Goal: Transaction & Acquisition: Purchase product/service

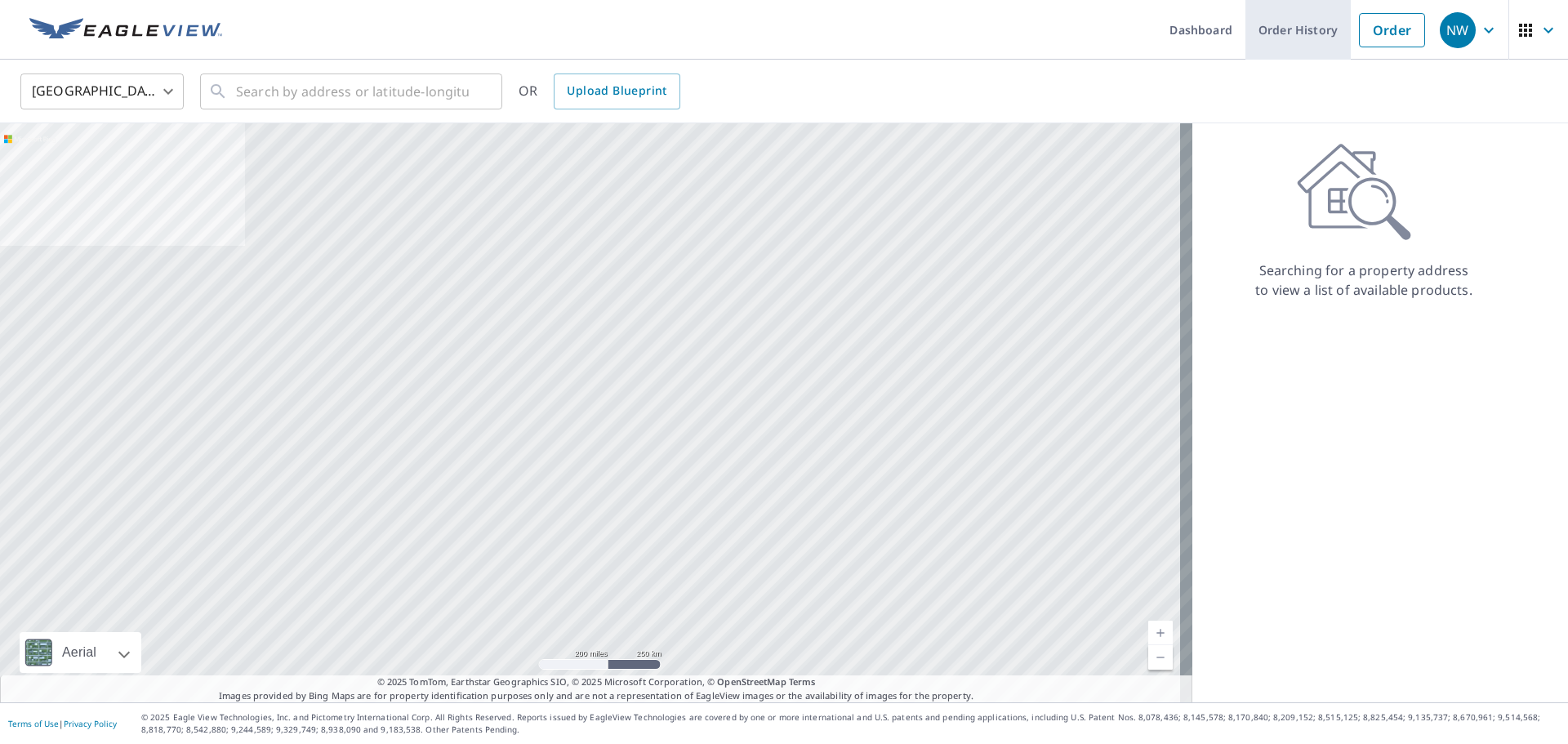
click at [1287, 20] on link "Order History" at bounding box center [1298, 30] width 105 height 59
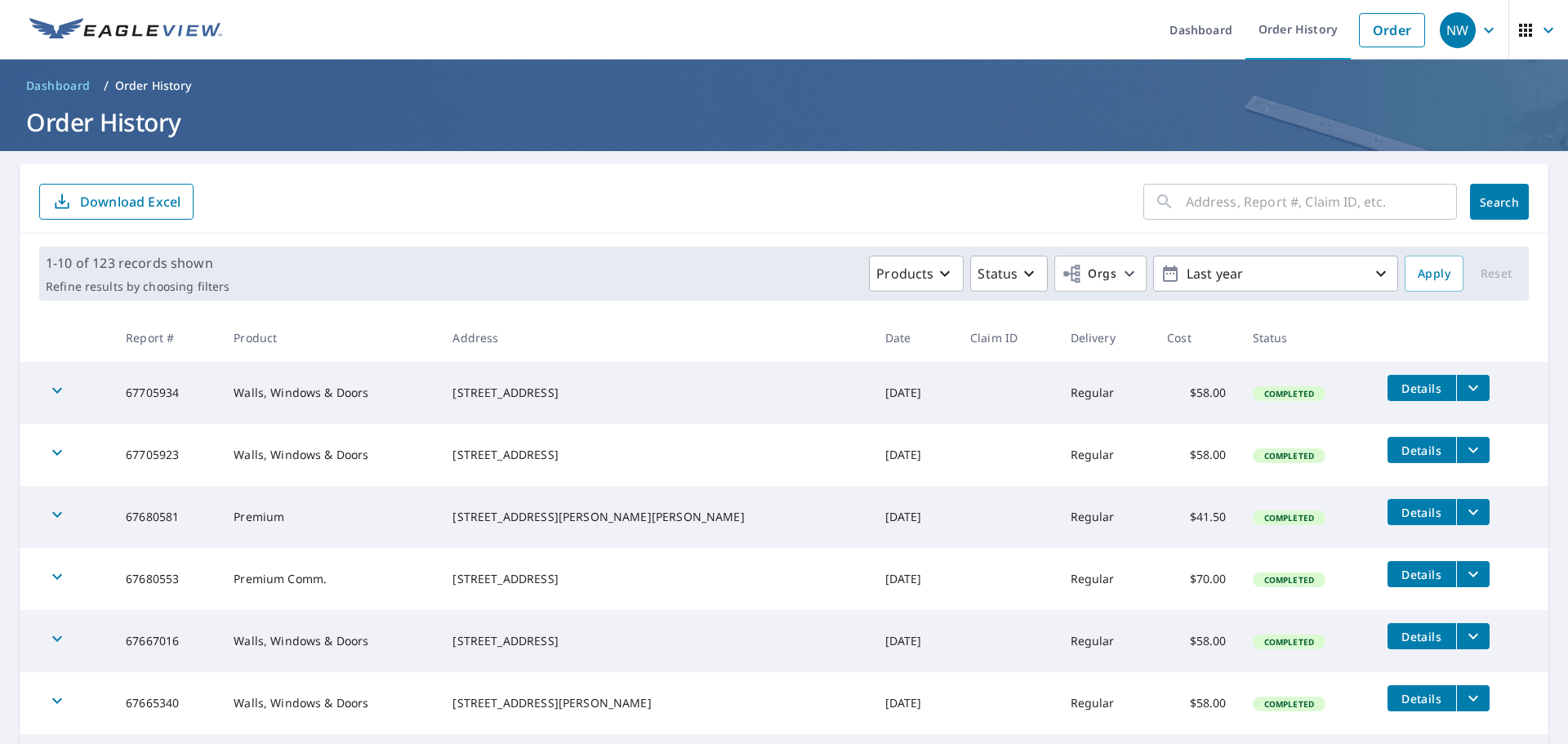
click at [1236, 211] on input "text" at bounding box center [1320, 201] width 271 height 45
paste input "[STREET_ADDRESS]"
type input "[STREET_ADDRESS]"
click button "Search" at bounding box center [1500, 201] width 59 height 36
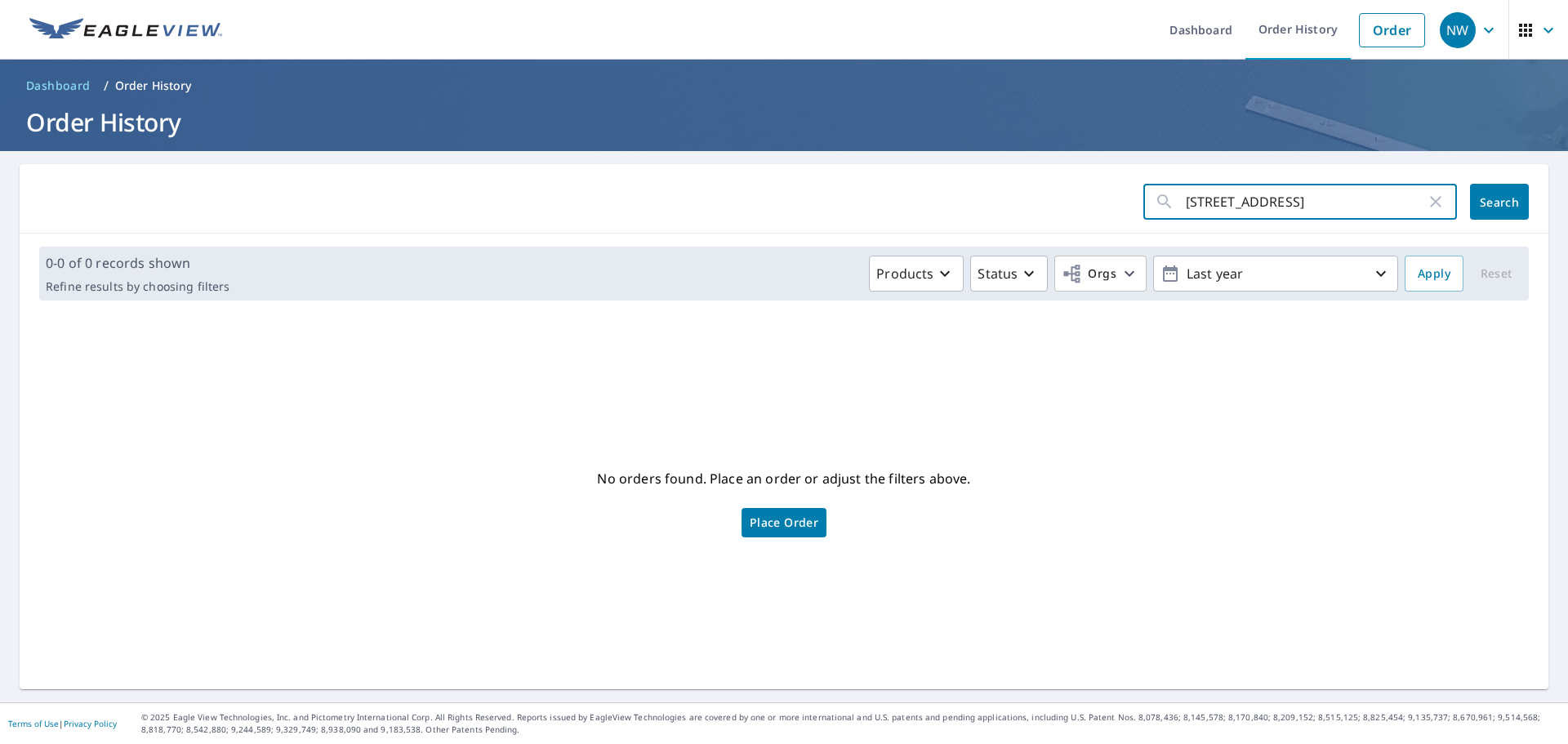
drag, startPoint x: 1310, startPoint y: 206, endPoint x: 1128, endPoint y: 185, distance: 183.2
click at [1128, 185] on form "25629 N Somerset Ct ​ Search" at bounding box center [783, 201] width 1489 height 36
paste input "Lake Zurich, IL 60047"
type input "[STREET_ADDRESS]"
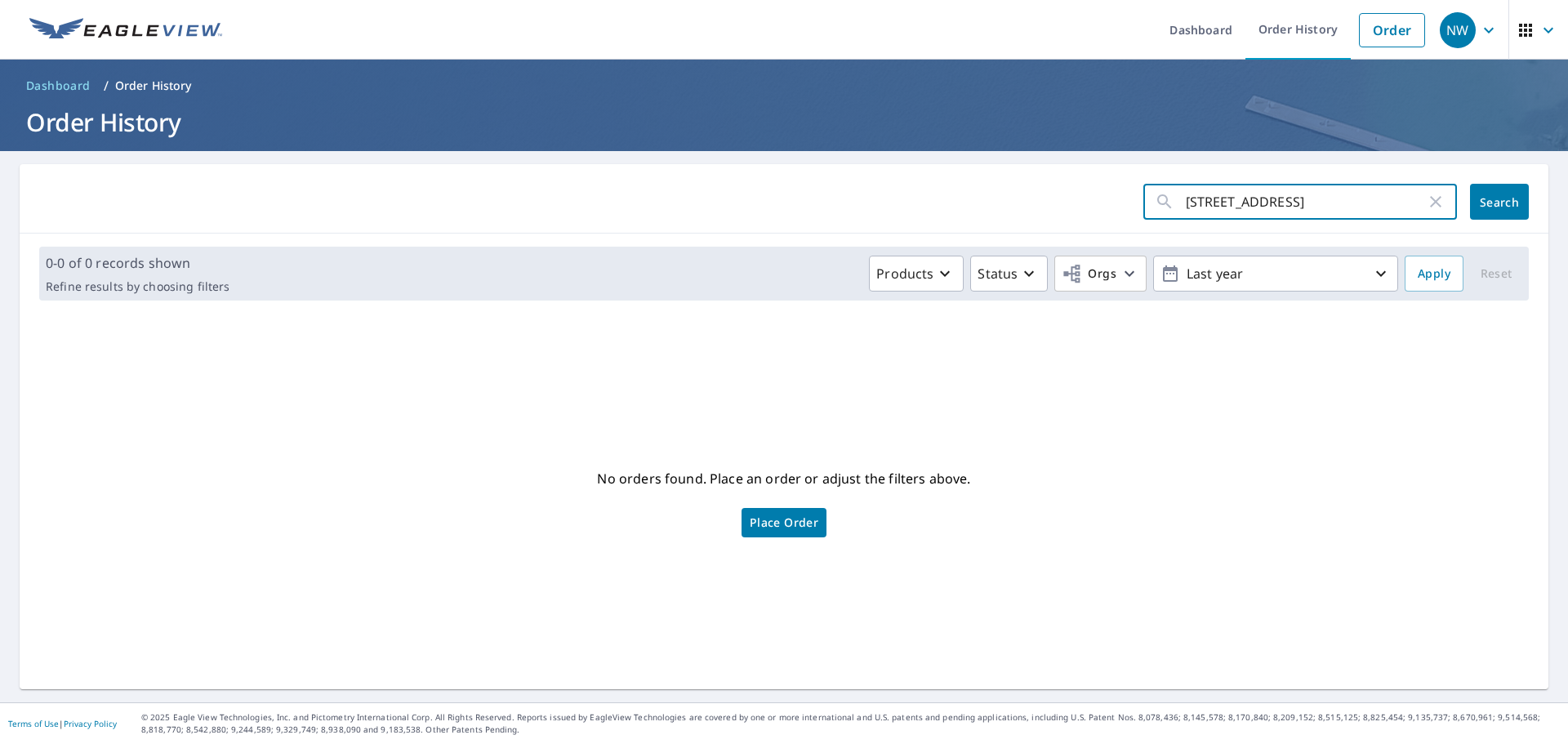
click button "Search" at bounding box center [1500, 201] width 59 height 36
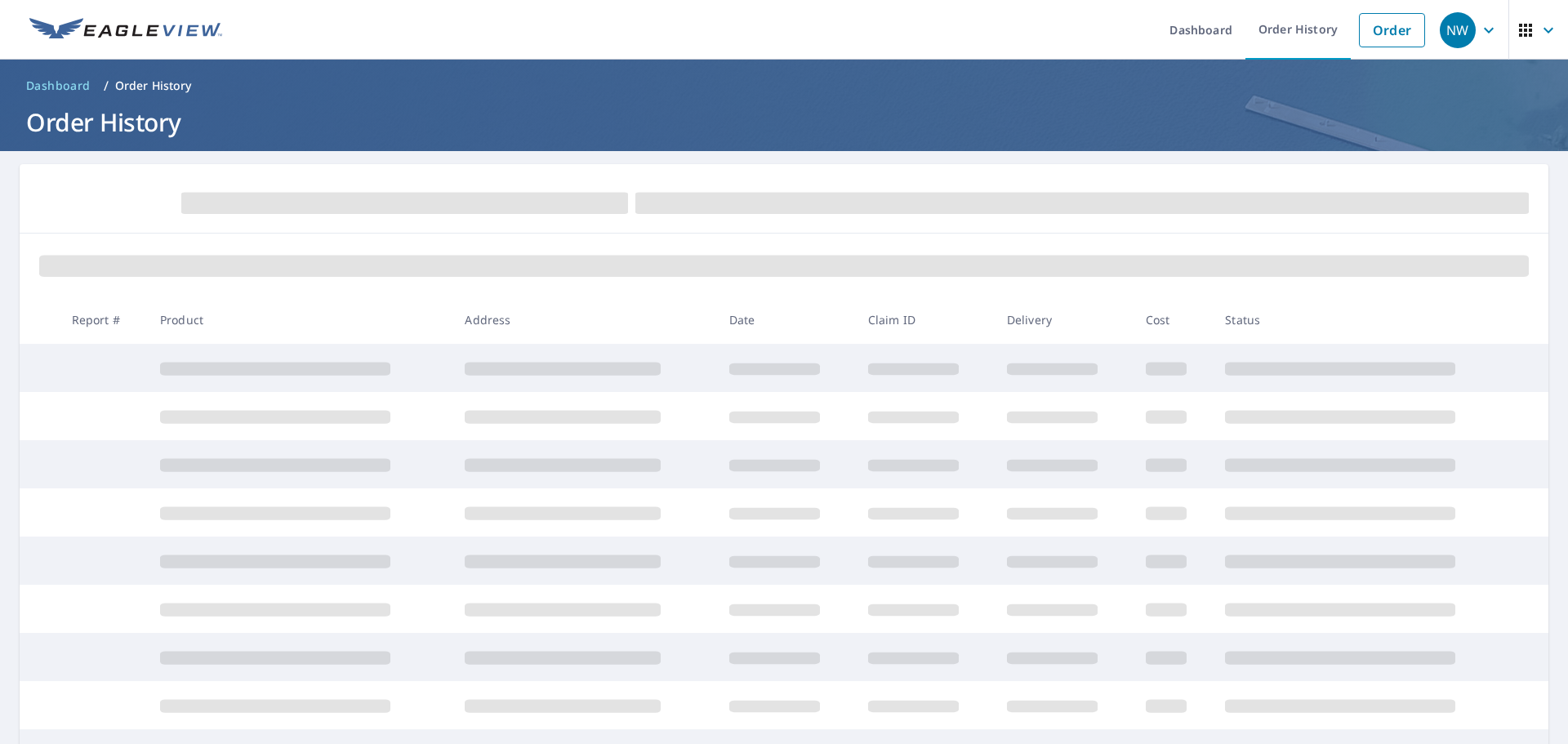
click at [59, 81] on span "Dashboard" at bounding box center [58, 86] width 65 height 17
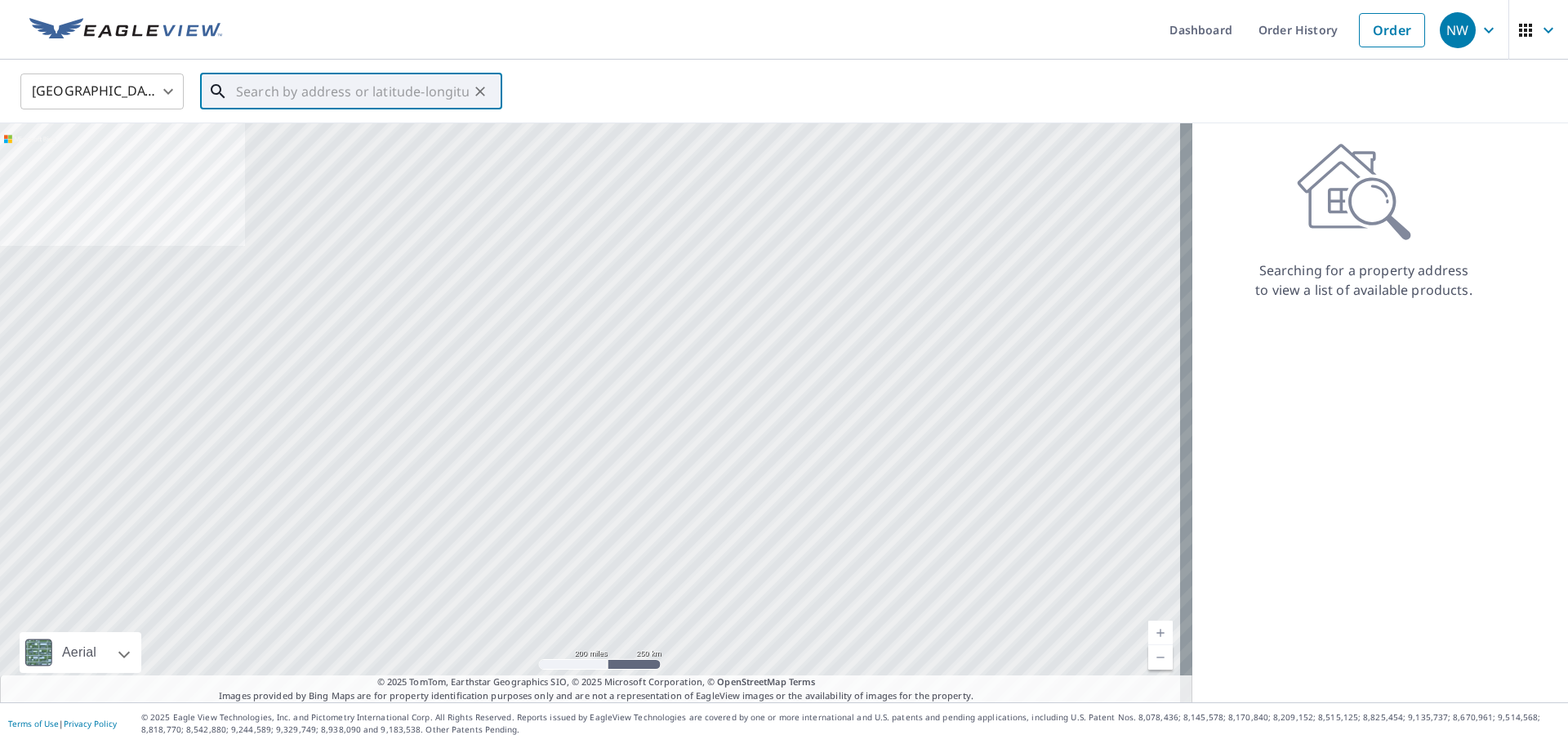
click at [377, 102] on input "text" at bounding box center [352, 91] width 233 height 45
paste input "[STREET_ADDRESS]"
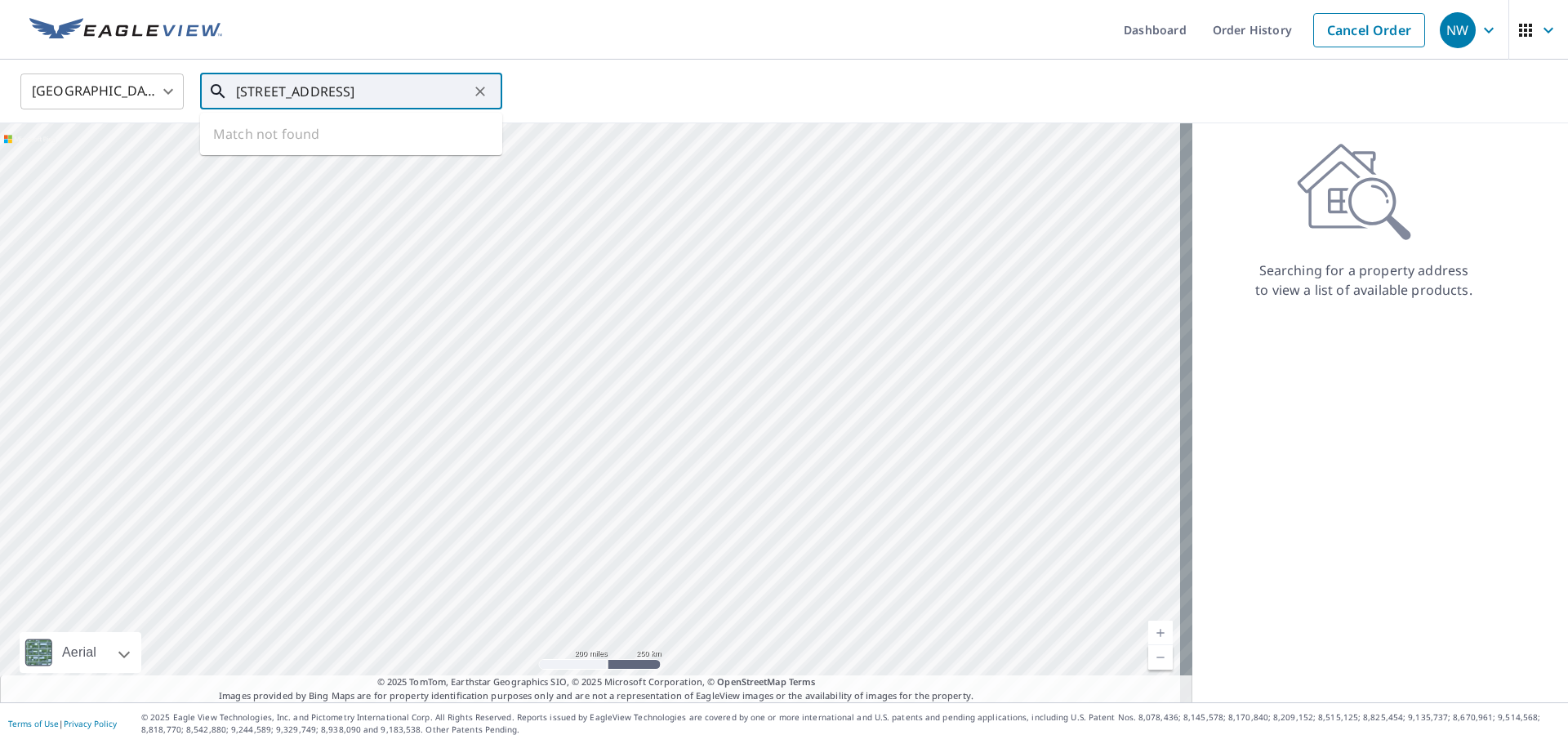
scroll to position [0, 38]
click at [325, 151] on p "[GEOGRAPHIC_DATA]" at bounding box center [361, 157] width 256 height 17
type input "[STREET_ADDRESS]"
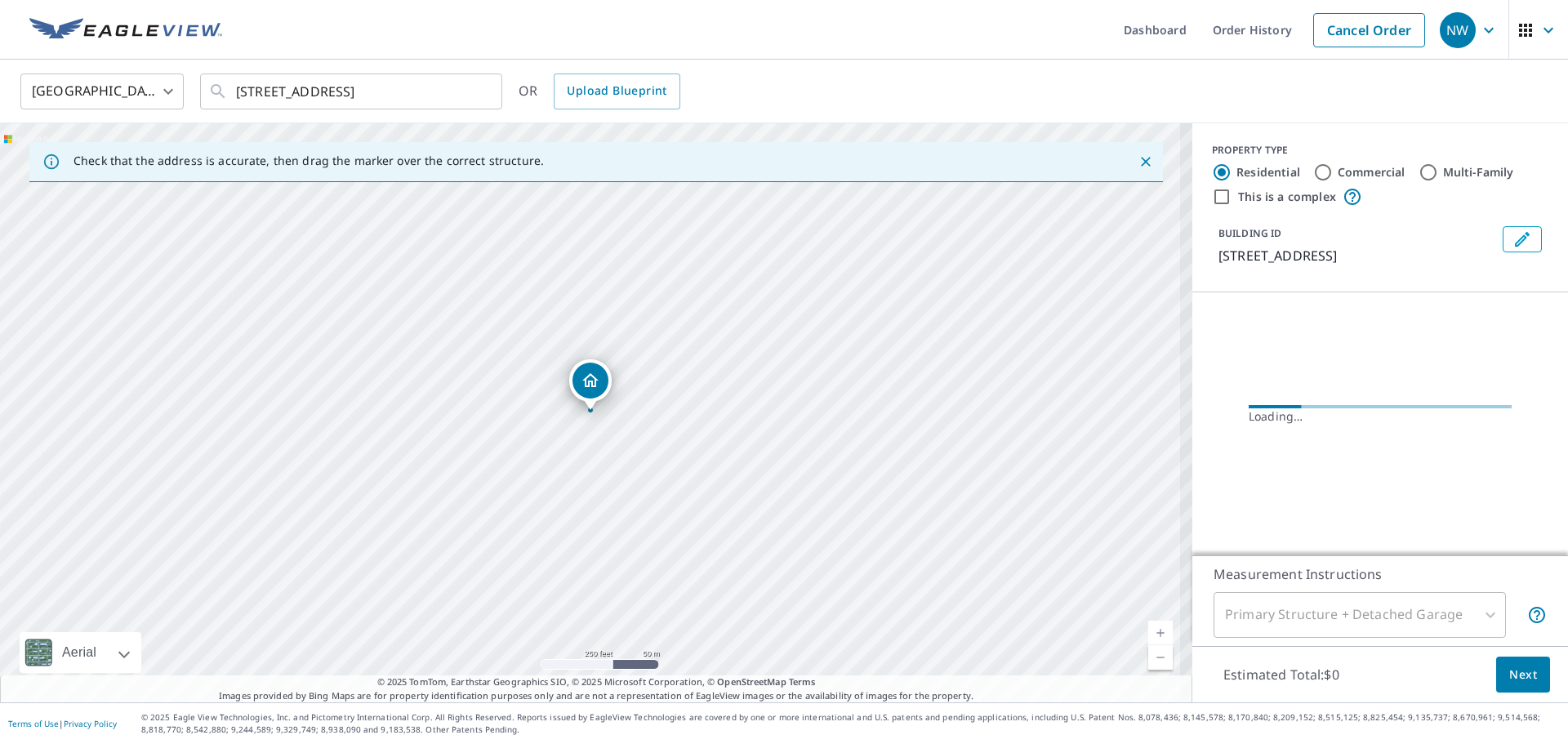
scroll to position [0, 0]
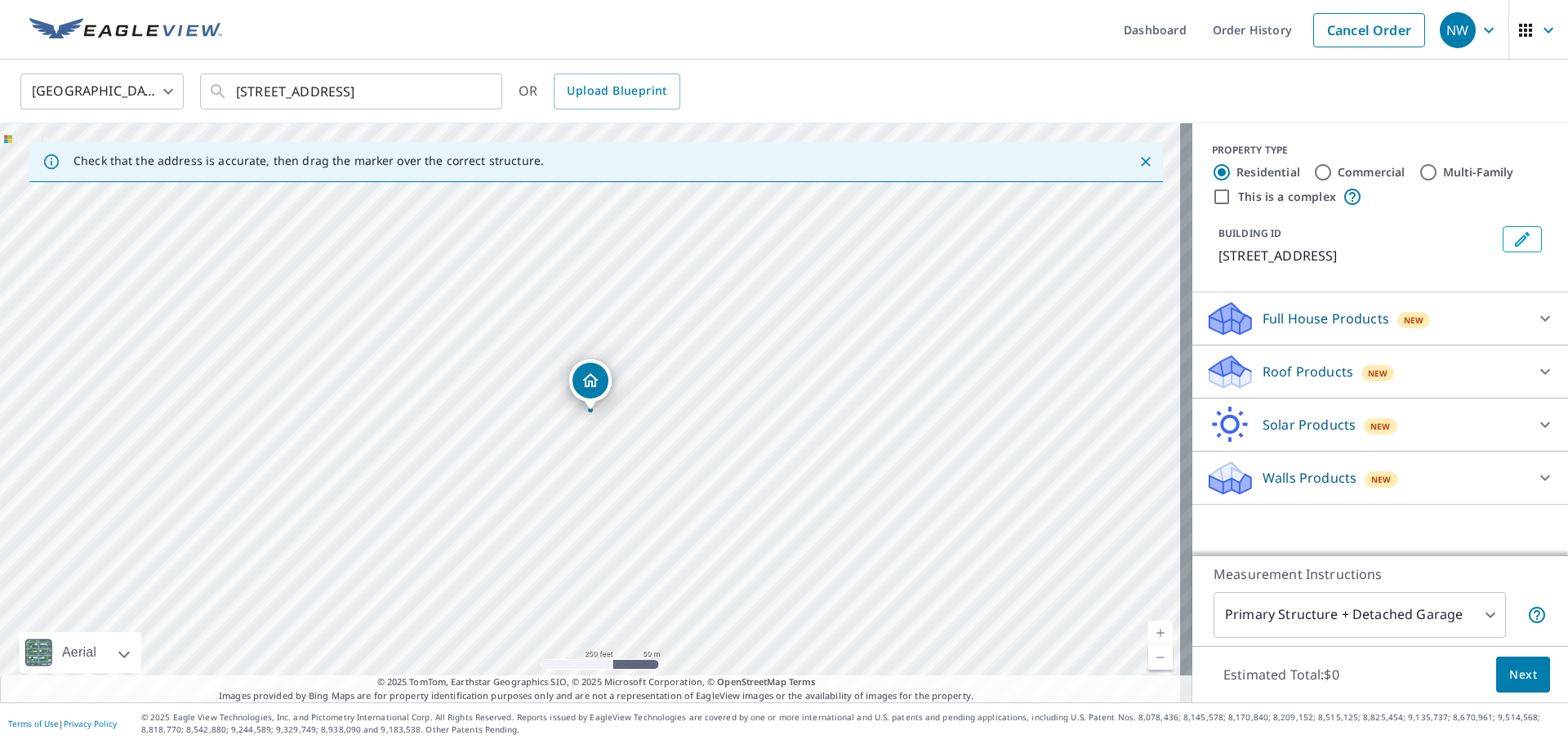
click at [1440, 479] on div "Walls Products New" at bounding box center [1366, 478] width 320 height 39
click at [1427, 381] on div "Roof Products New" at bounding box center [1366, 372] width 320 height 39
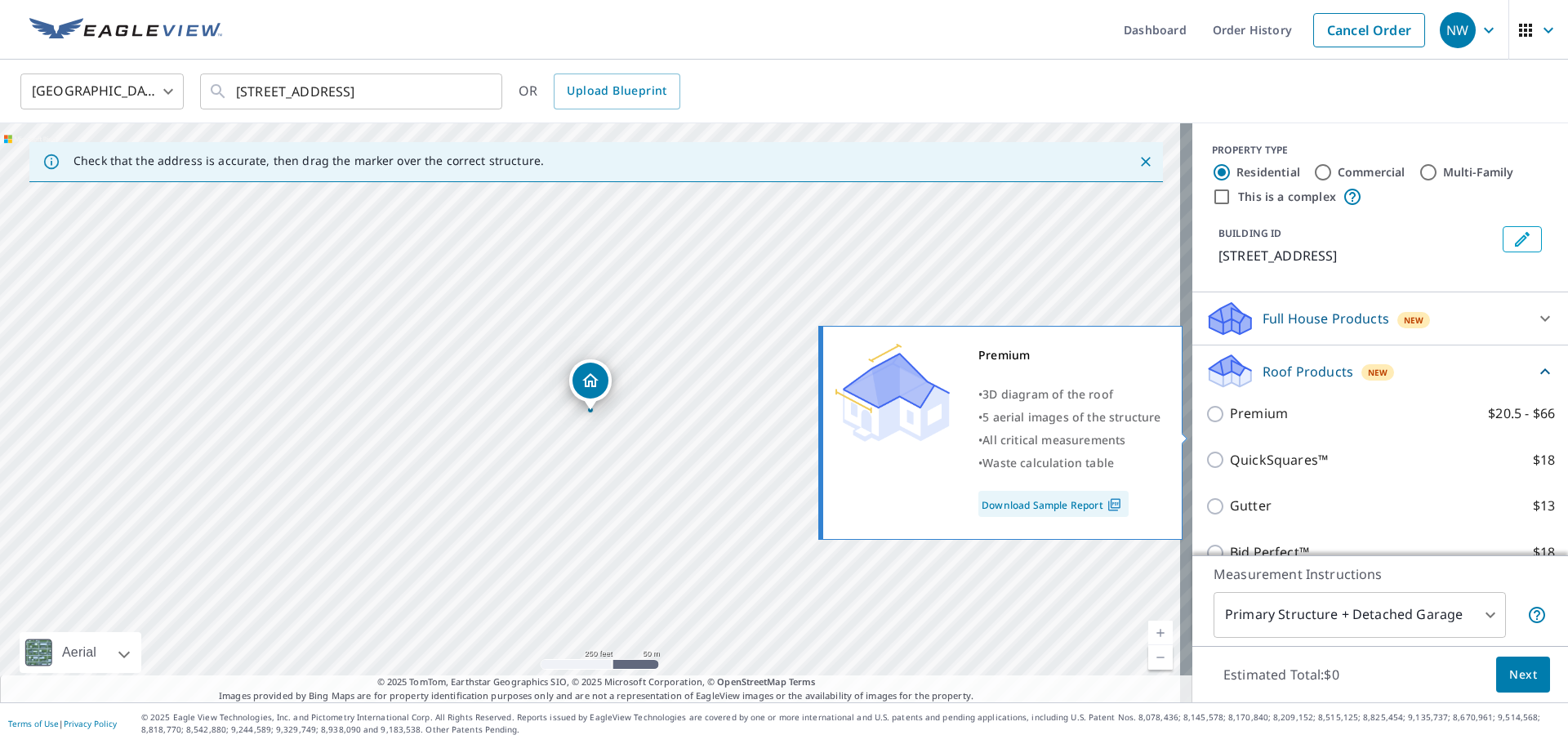
click at [1241, 423] on p "Premium" at bounding box center [1258, 413] width 58 height 20
click at [1230, 423] on input "Premium $20.5 - $66" at bounding box center [1218, 413] width 24 height 19
checkbox input "true"
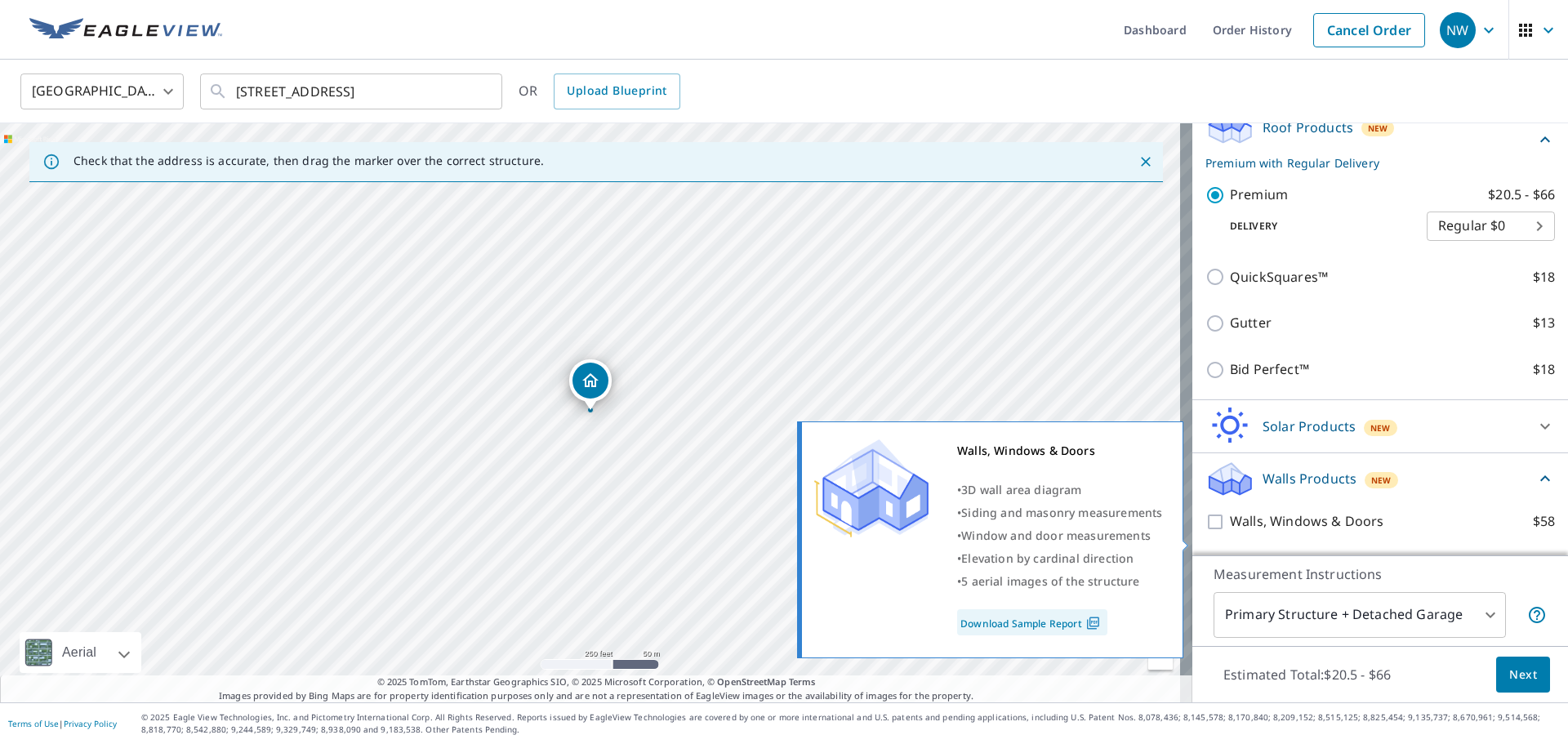
scroll to position [245, 0]
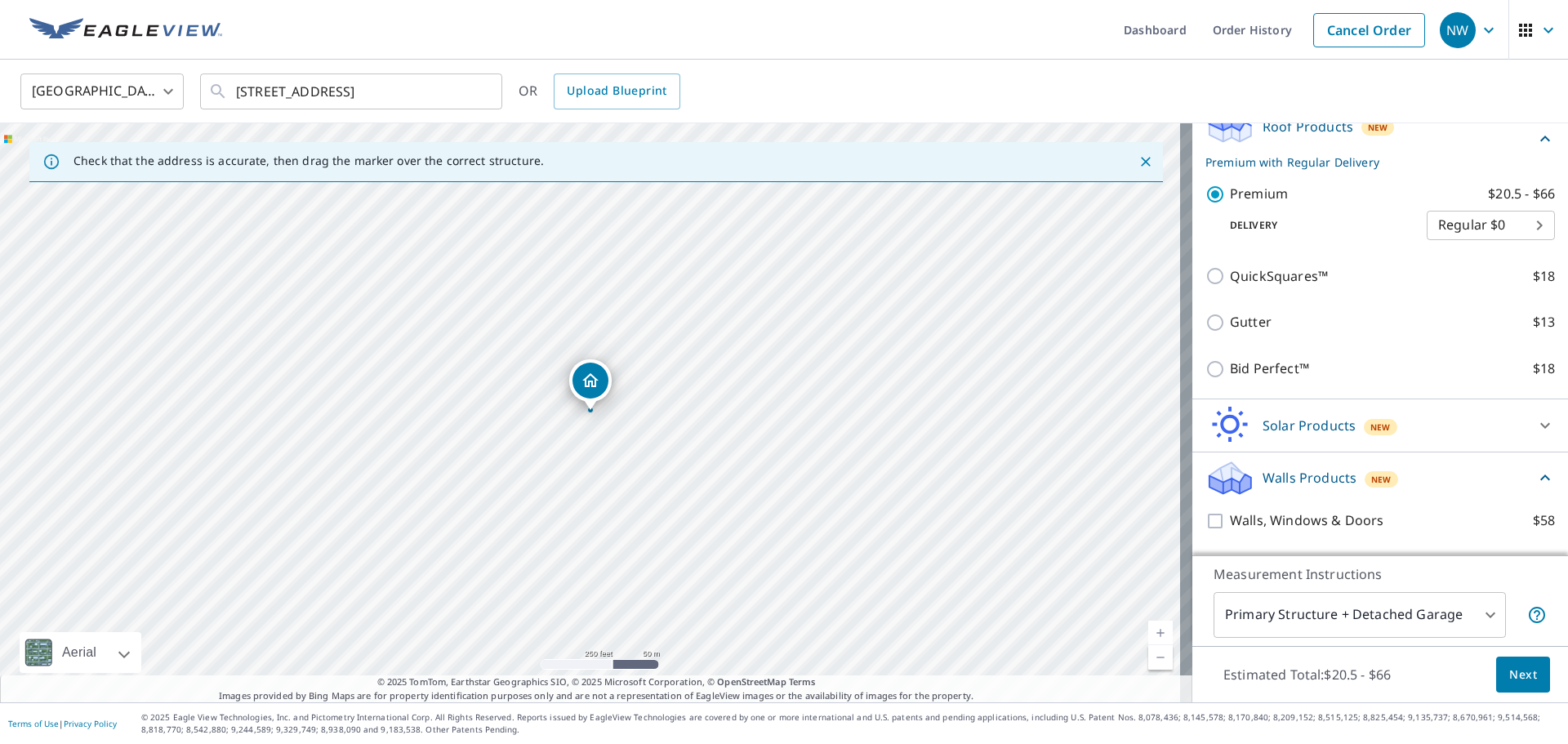
click at [1509, 682] on span "Next" at bounding box center [1523, 675] width 28 height 20
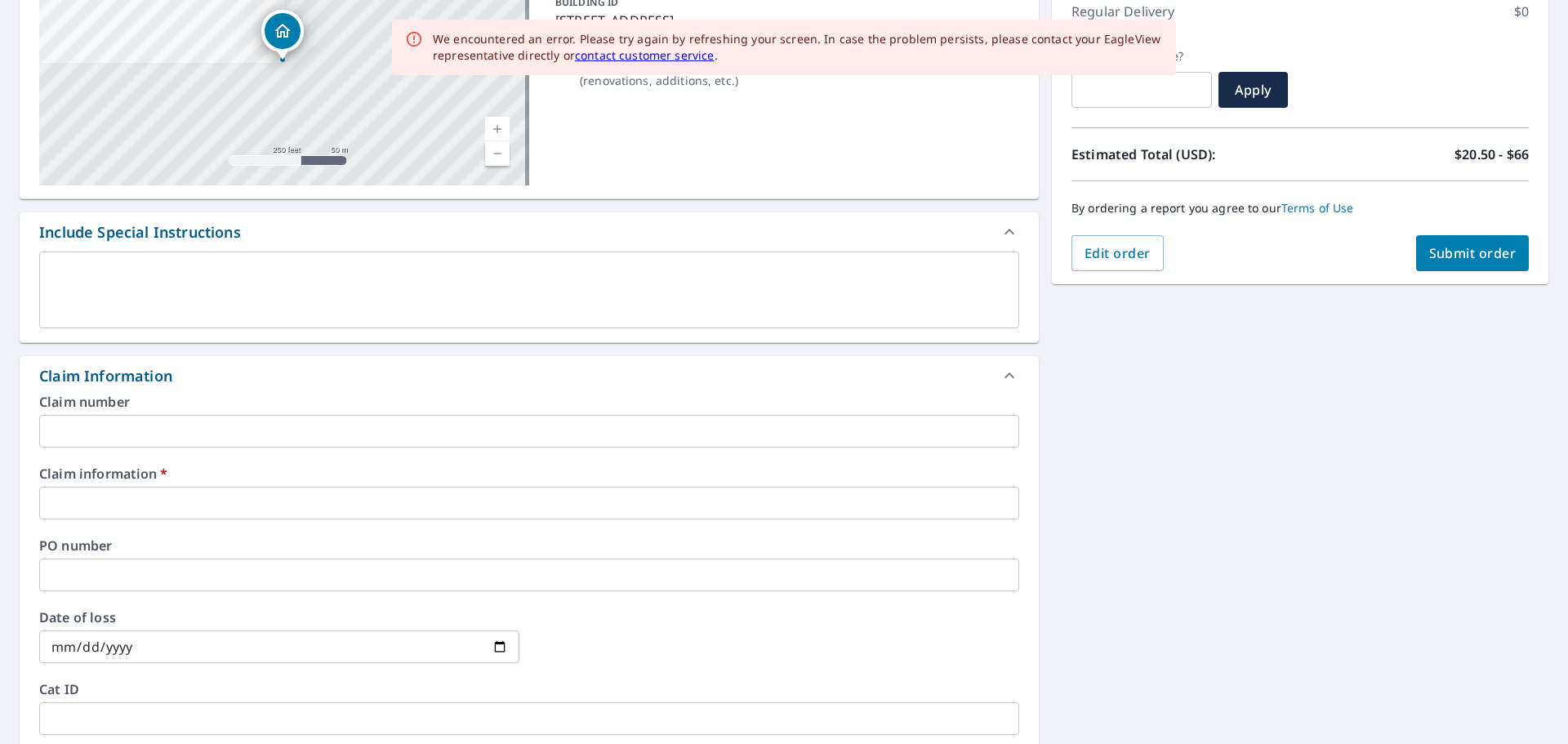
scroll to position [245, 0]
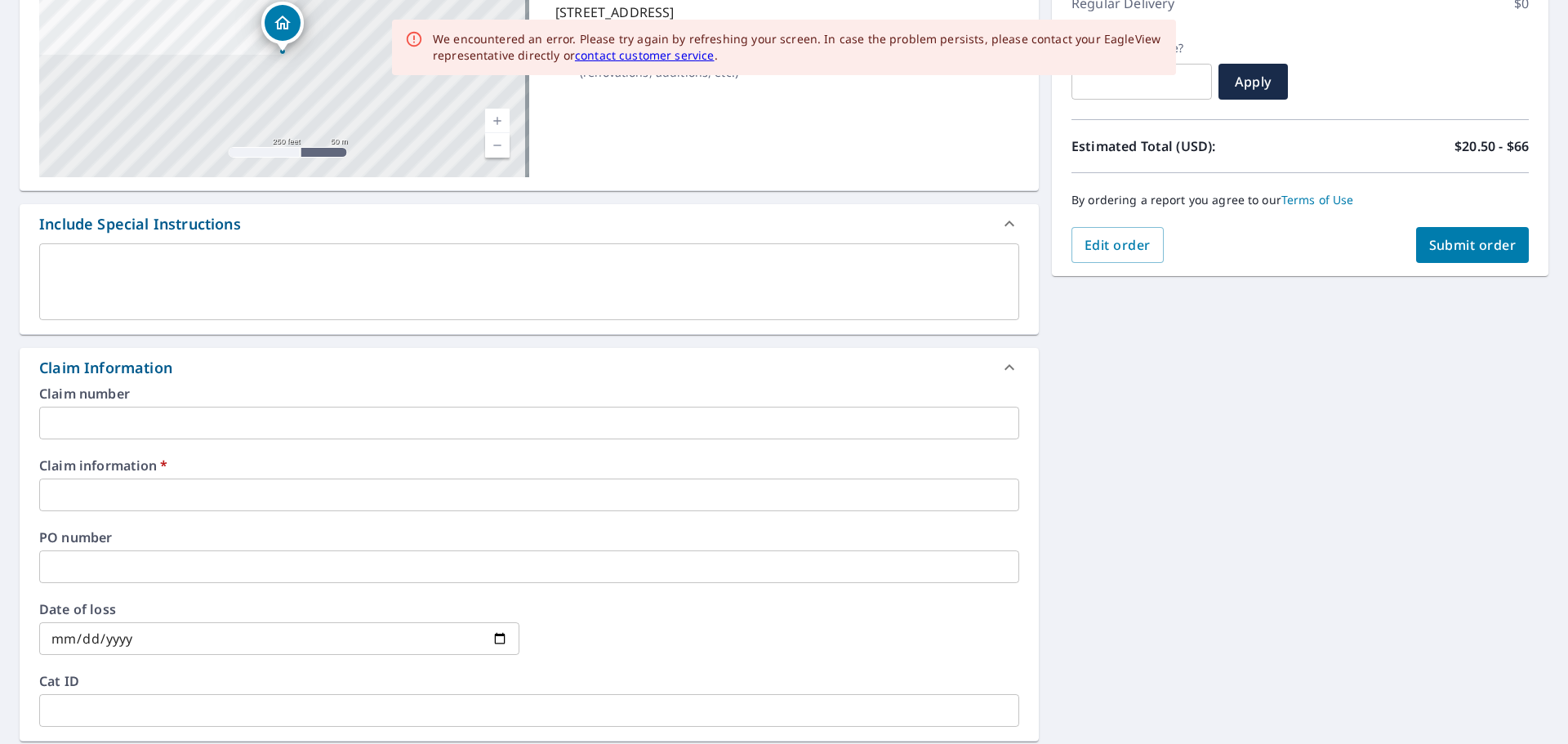
click at [185, 494] on input "text" at bounding box center [529, 494] width 980 height 32
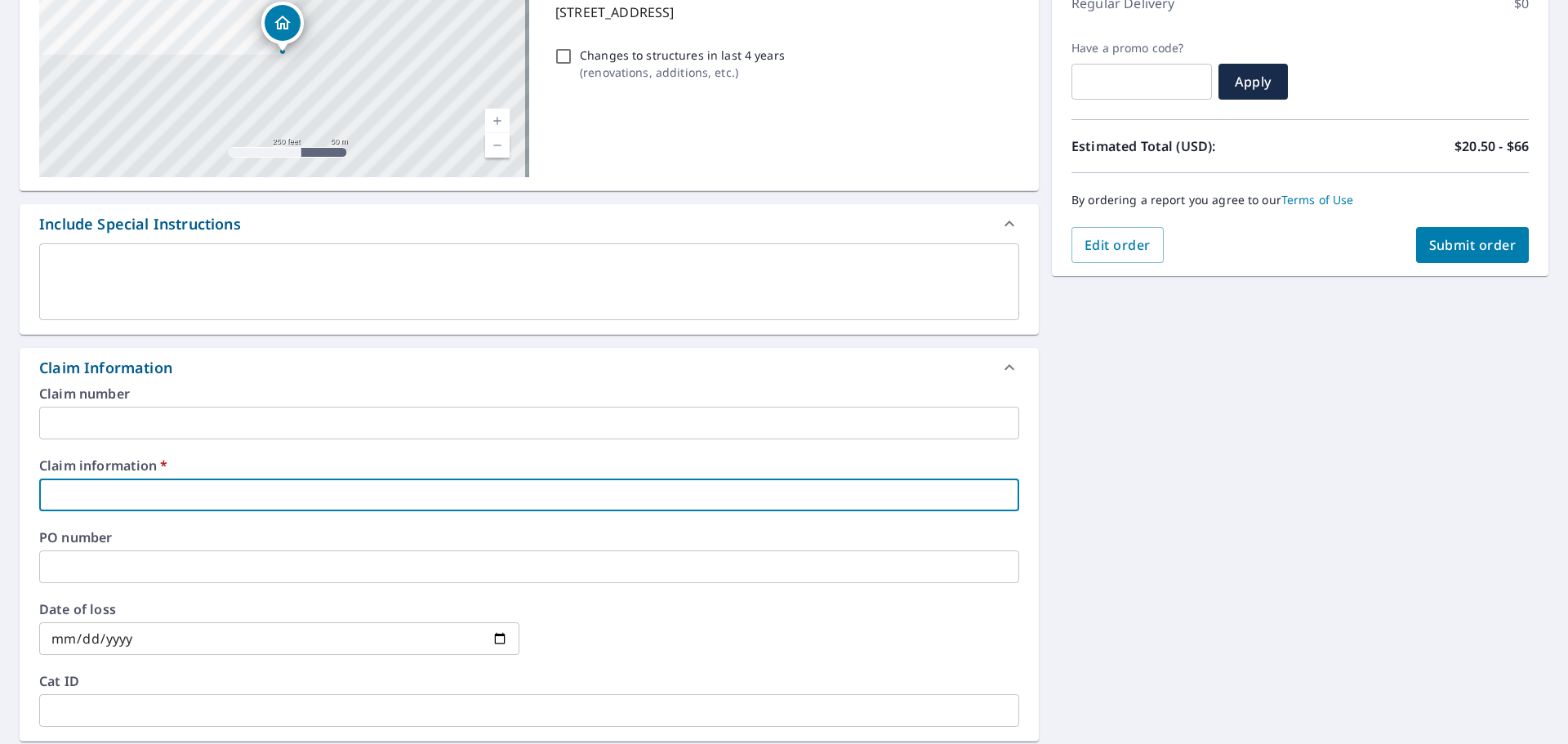
type input "3"
checkbox input "true"
type input "37"
checkbox input "true"
type input "375"
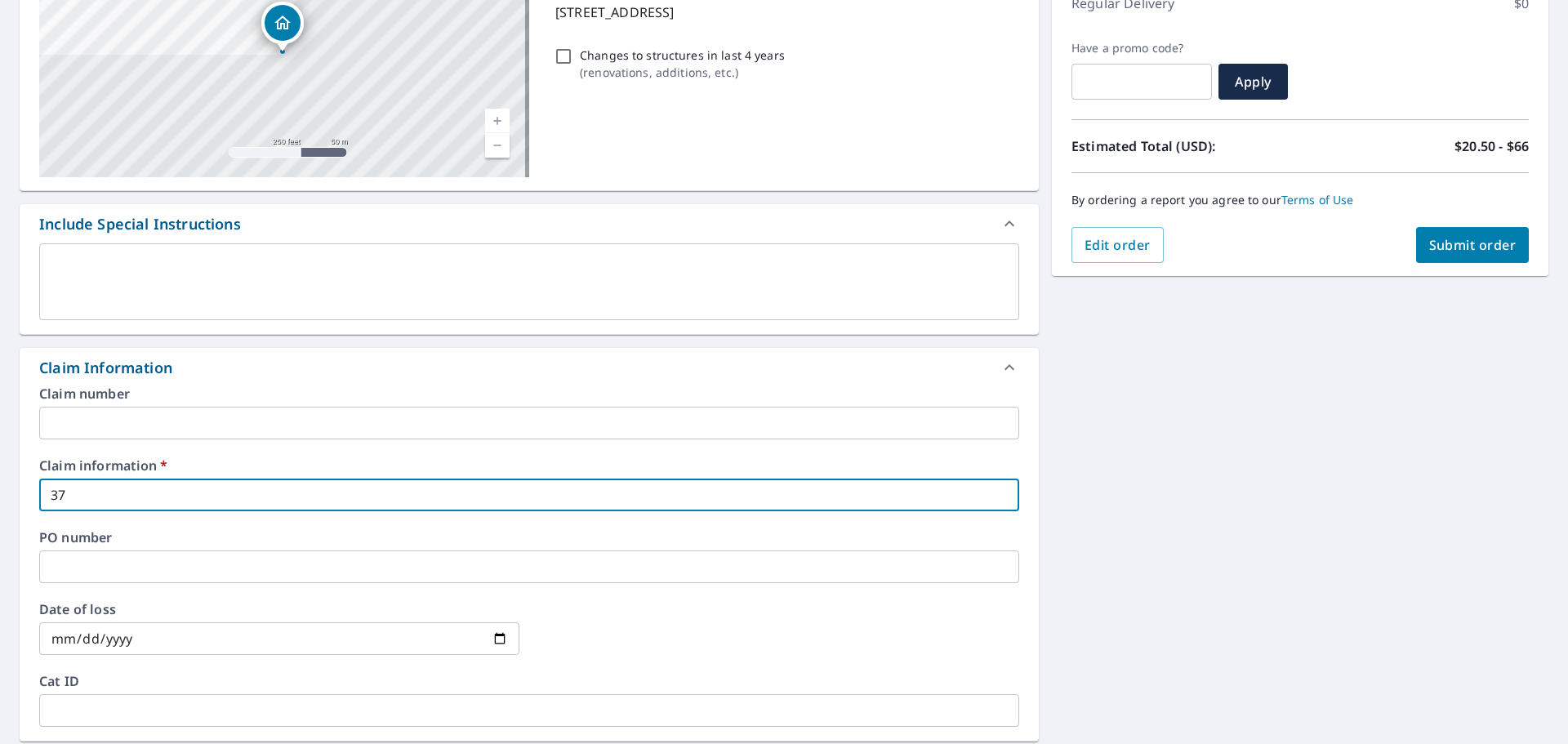
checkbox input "true"
type input "3756"
checkbox input "true"
type input "37569"
checkbox input "true"
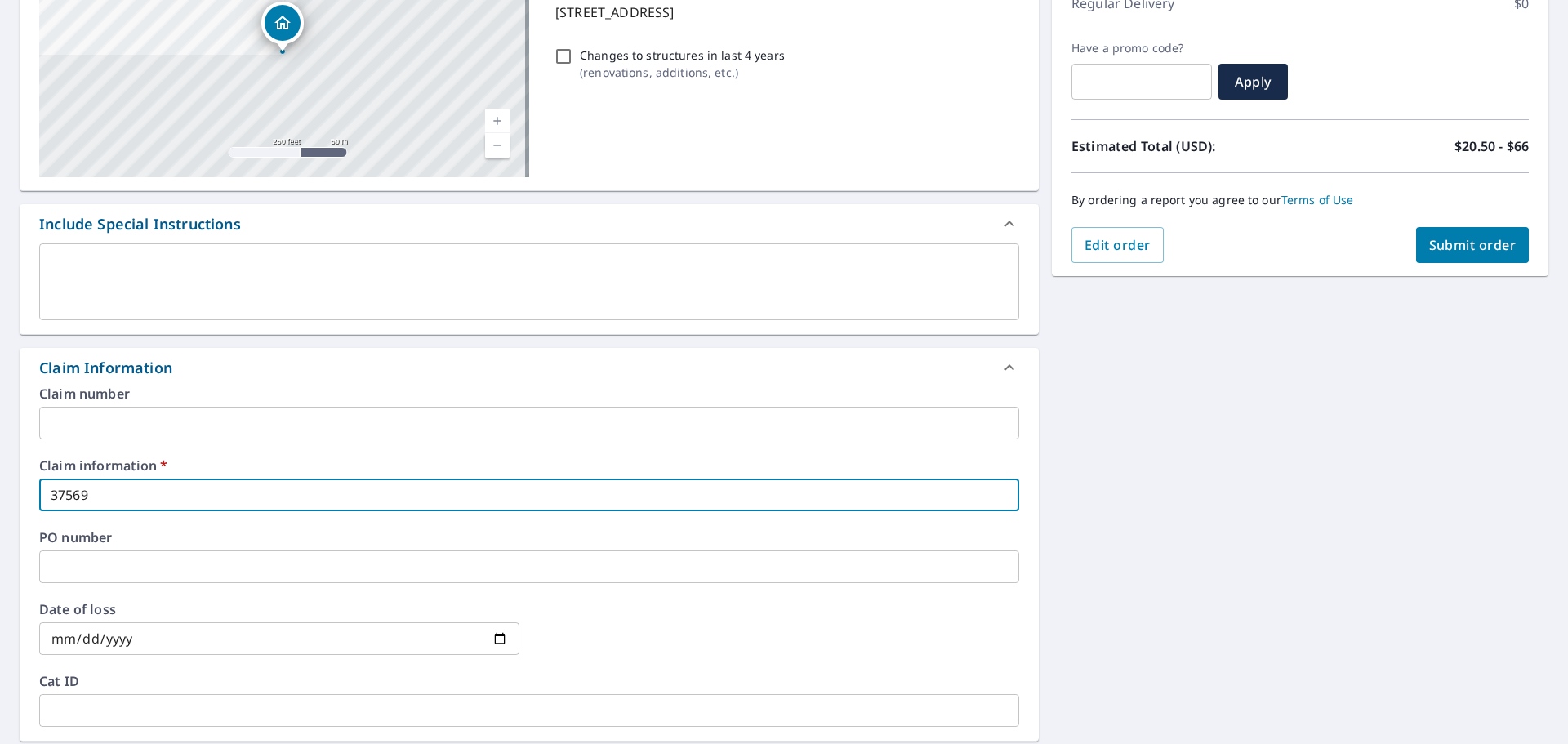
type input "375691"
checkbox input "true"
type input "375691"
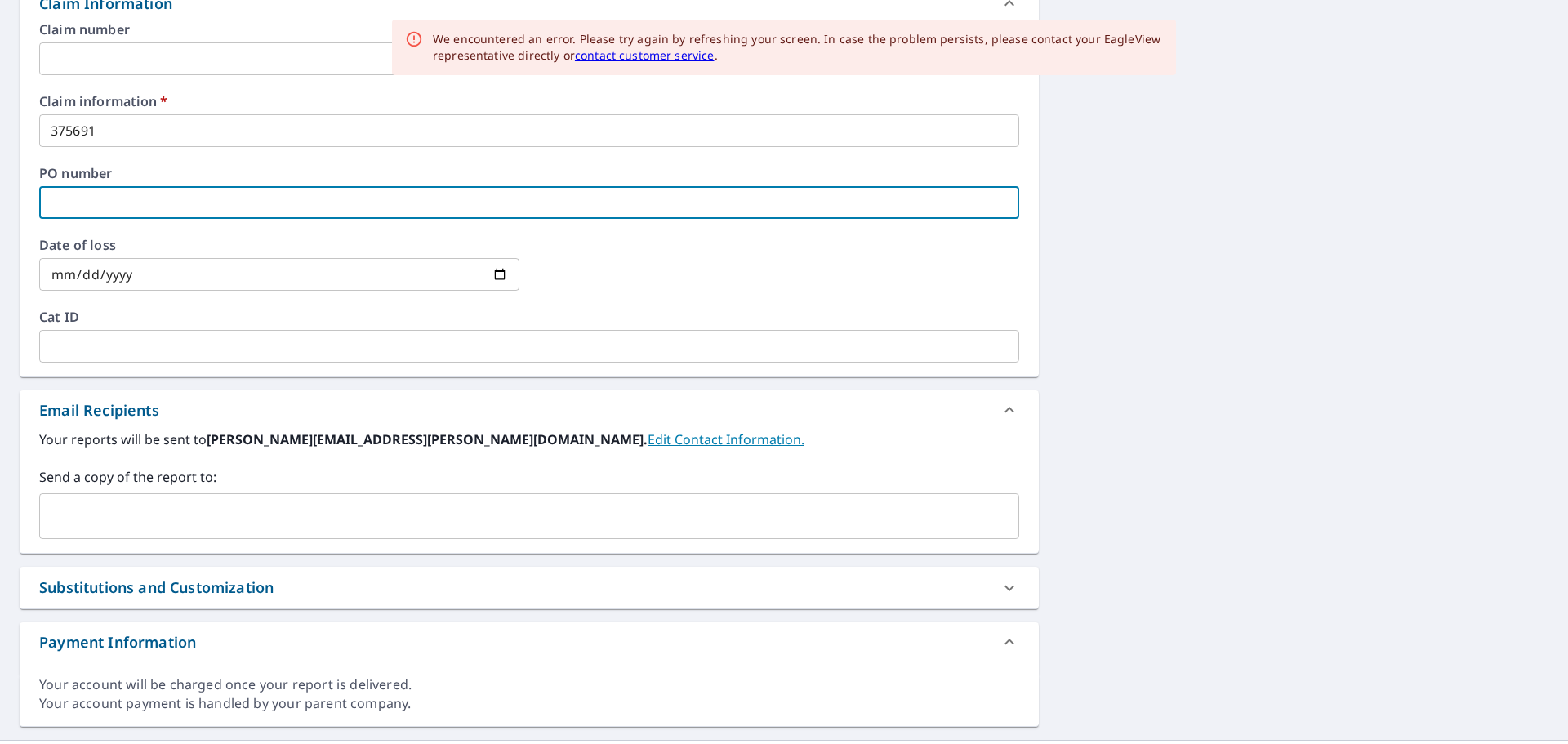
scroll to position [646, 0]
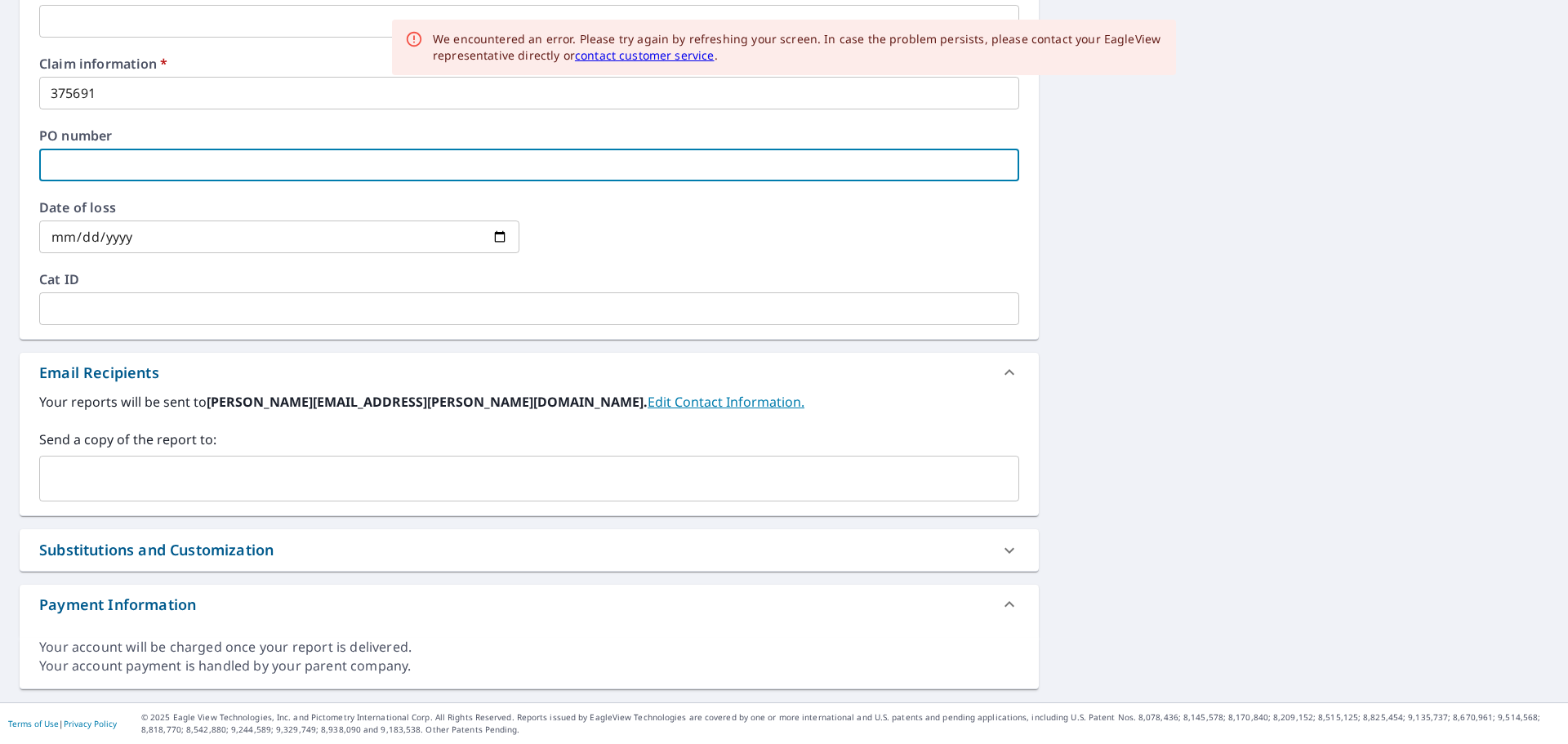
click at [245, 494] on div "​" at bounding box center [529, 478] width 980 height 45
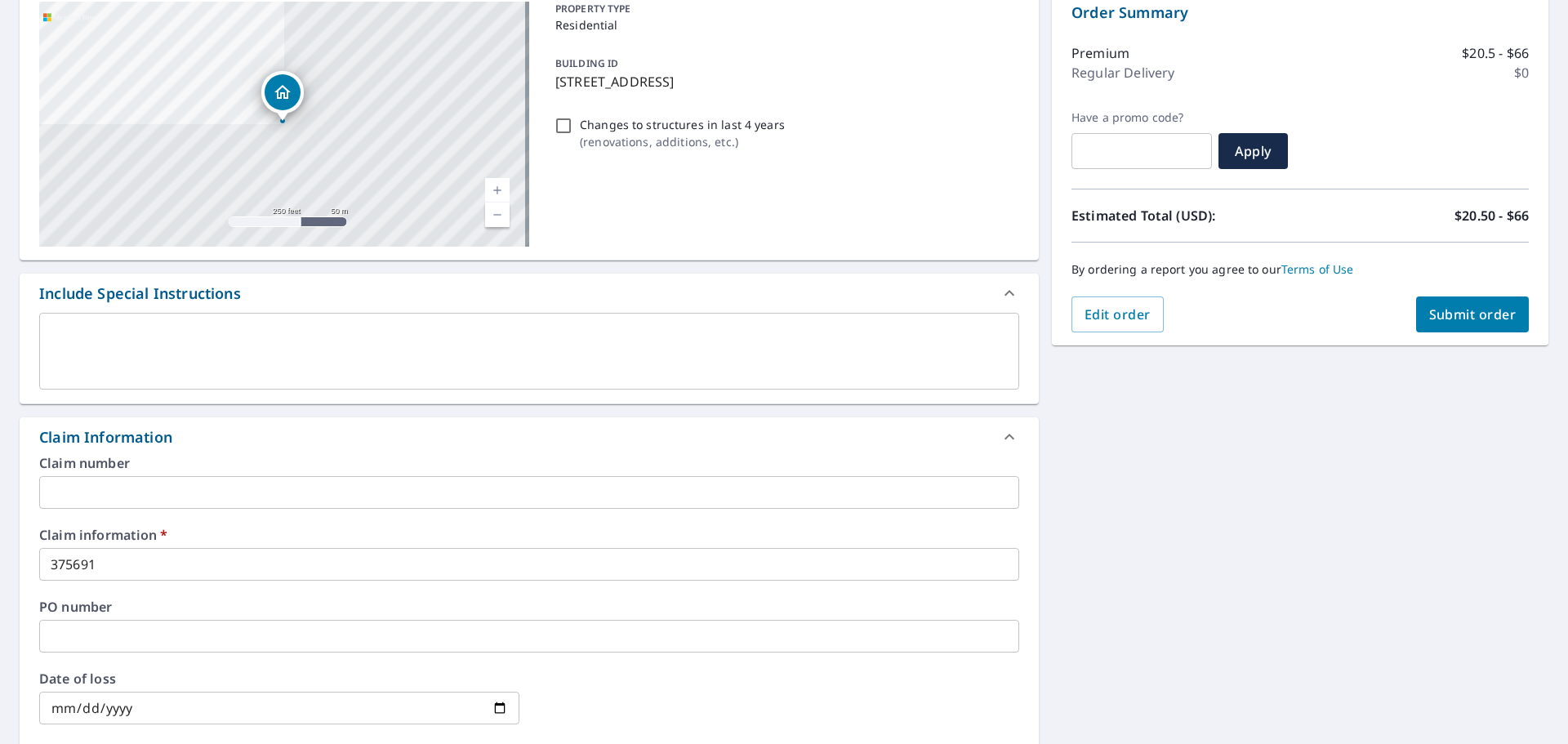
scroll to position [0, 0]
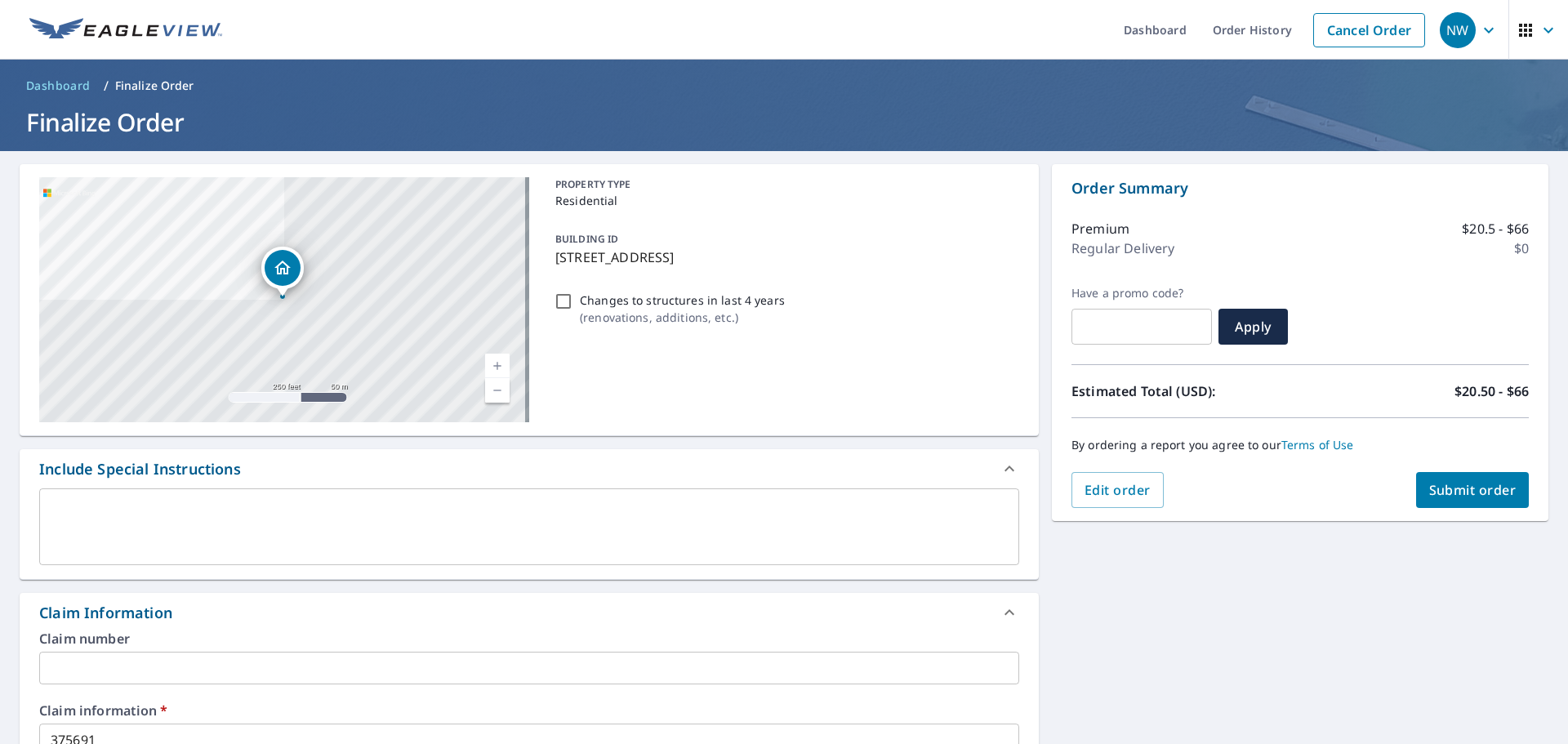
type input "[PERSON_NAME][EMAIL_ADDRESS][PERSON_NAME][DOMAIN_NAME]"
click at [1432, 485] on span "Submit order" at bounding box center [1473, 489] width 87 height 18
checkbox input "true"
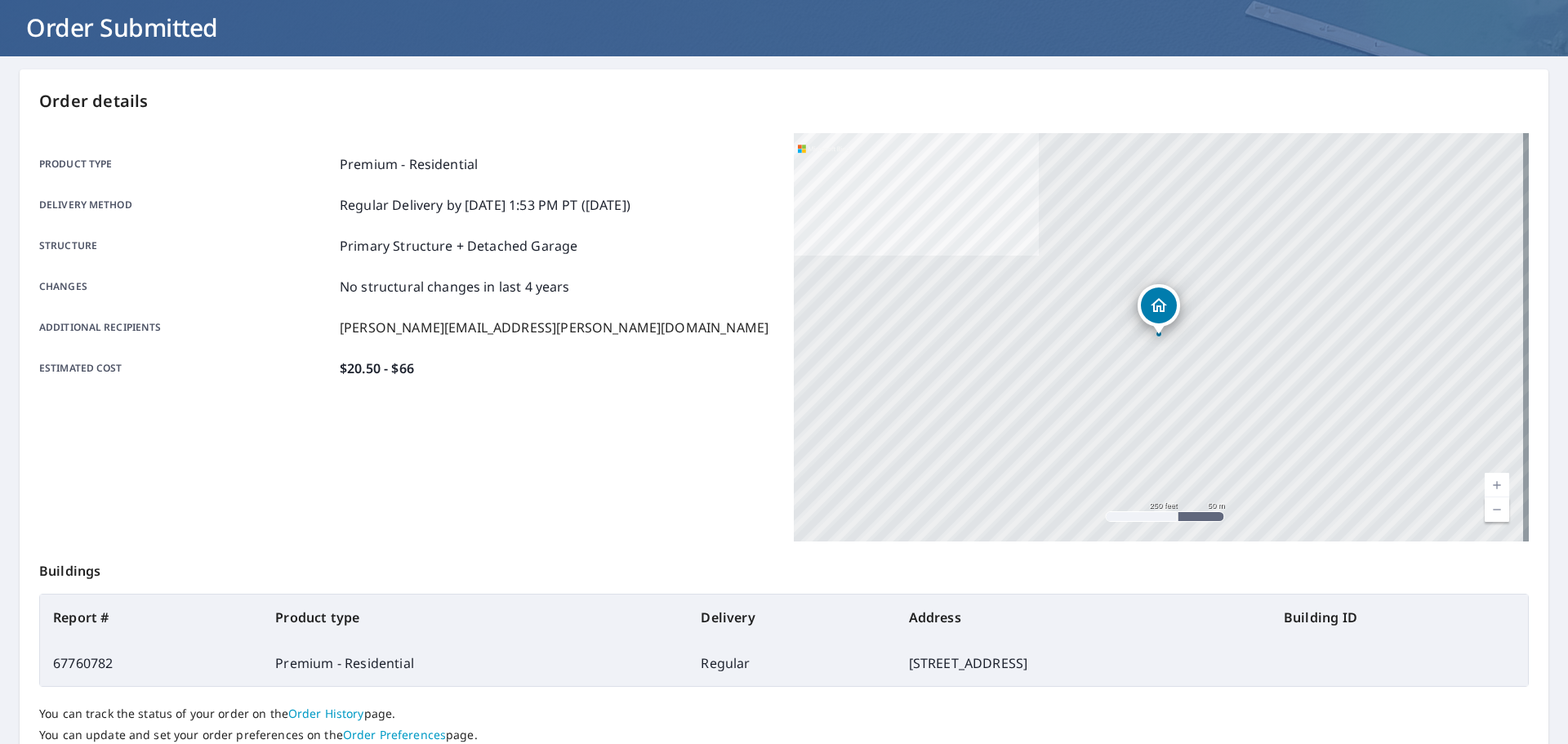
scroll to position [217, 0]
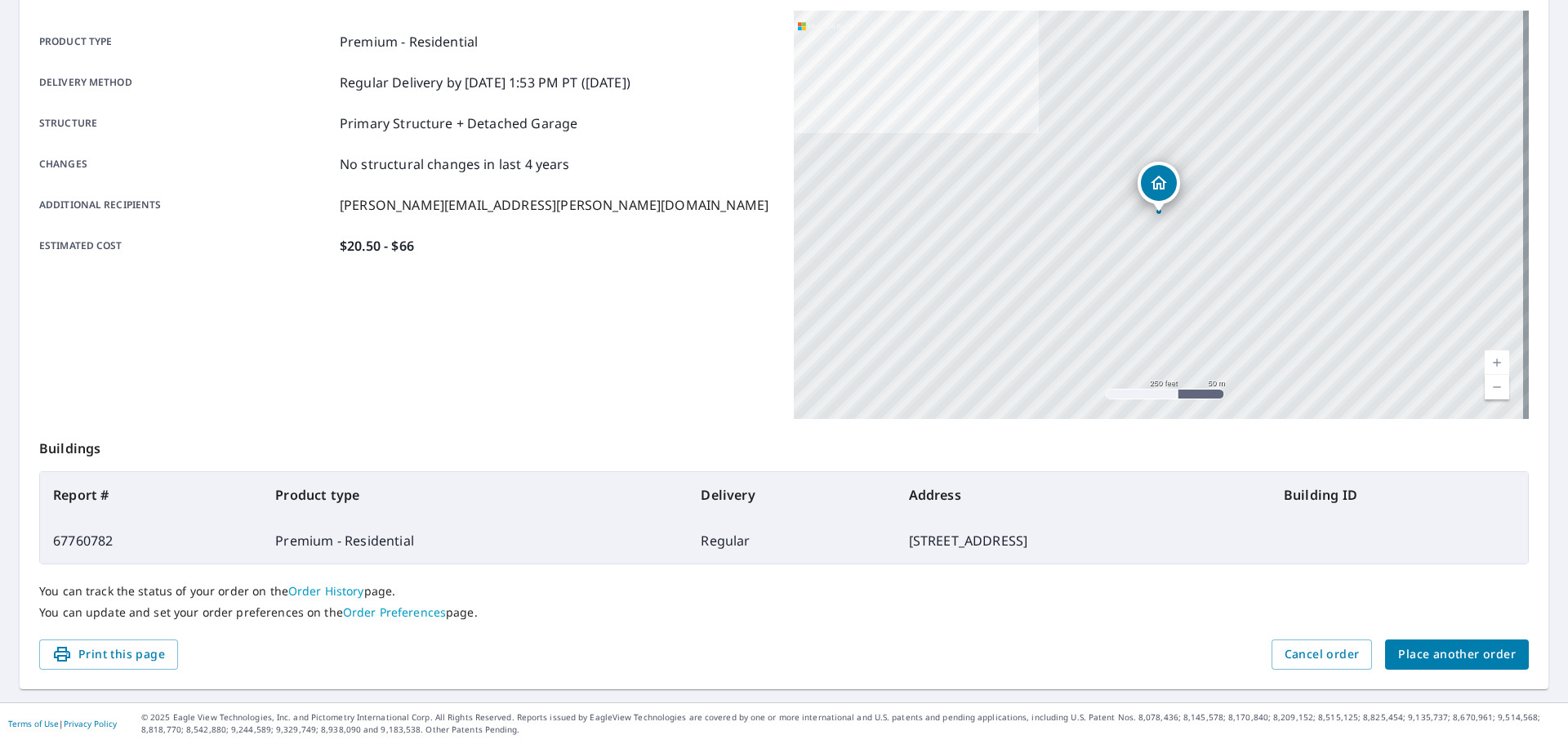
click at [896, 542] on td "[STREET_ADDRESS]" at bounding box center [1083, 540] width 374 height 45
drag, startPoint x: 859, startPoint y: 541, endPoint x: 655, endPoint y: 532, distance: 204.2
click at [655, 532] on tr "67760782 Premium - Residential Regular [STREET_ADDRESS]" at bounding box center [783, 540] width 1488 height 45
copy tr "[STREET_ADDRESS]"
click at [94, 529] on td "67760782" at bounding box center [151, 540] width 222 height 45
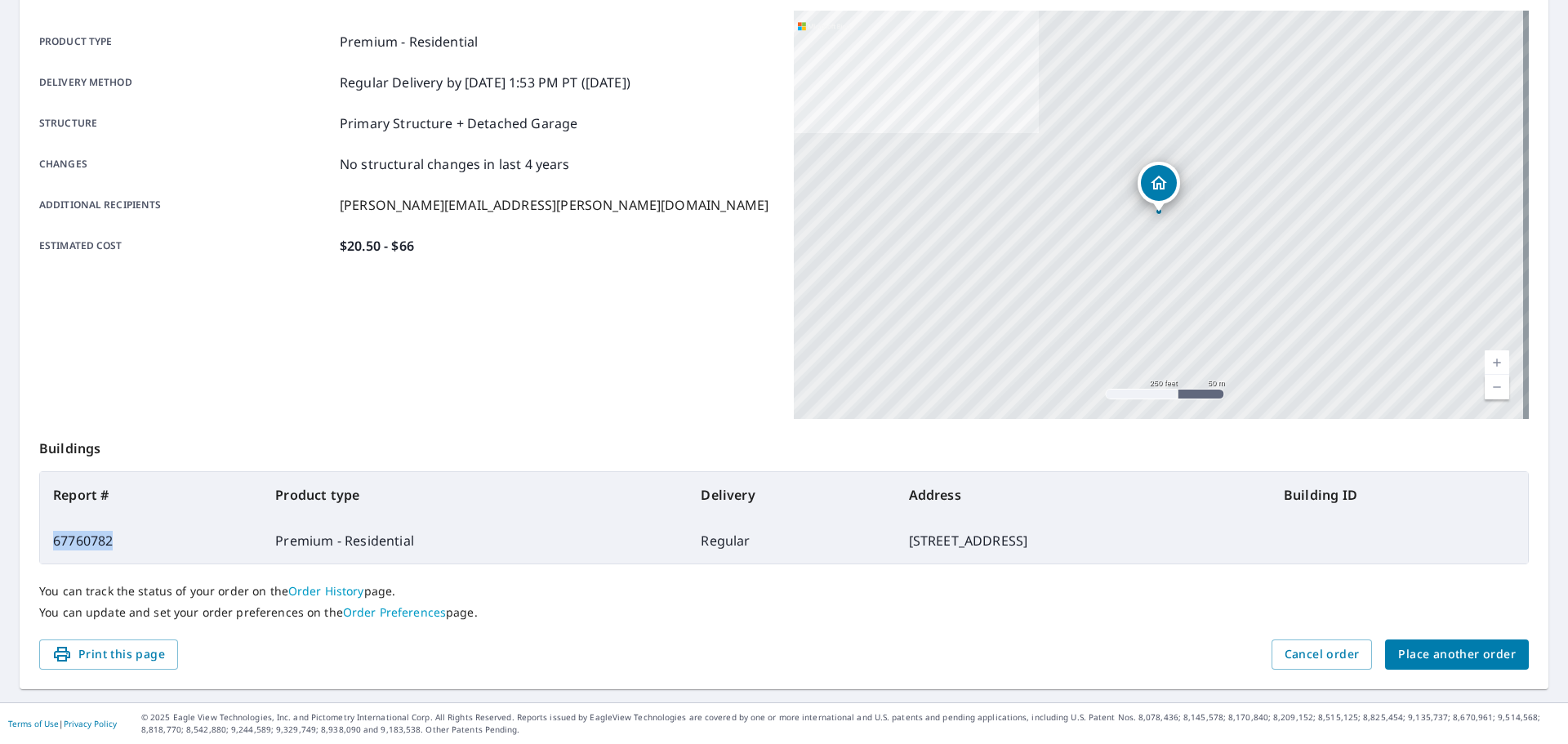
click at [94, 529] on td "67760782" at bounding box center [151, 540] width 222 height 45
copy td "67760782"
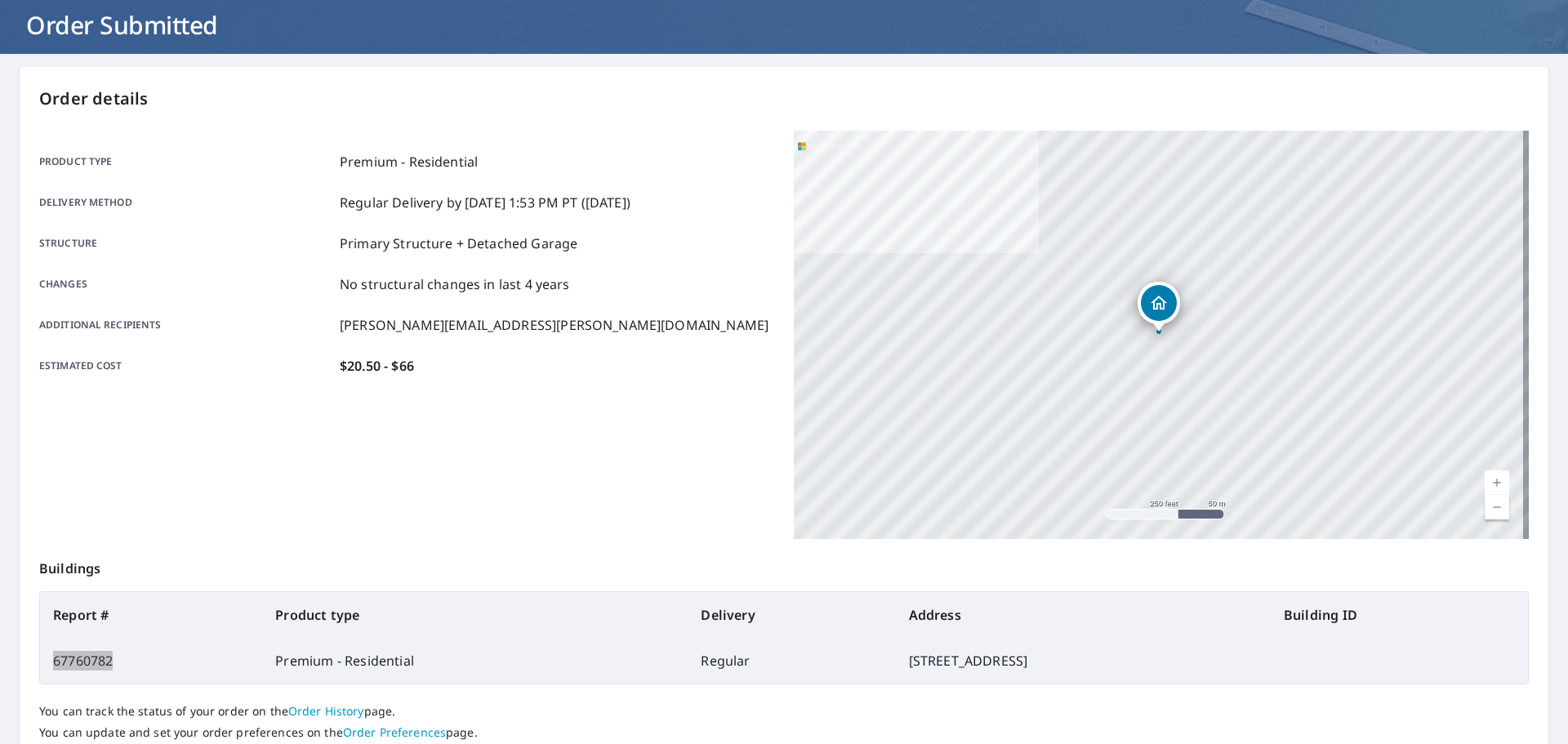
scroll to position [0, 0]
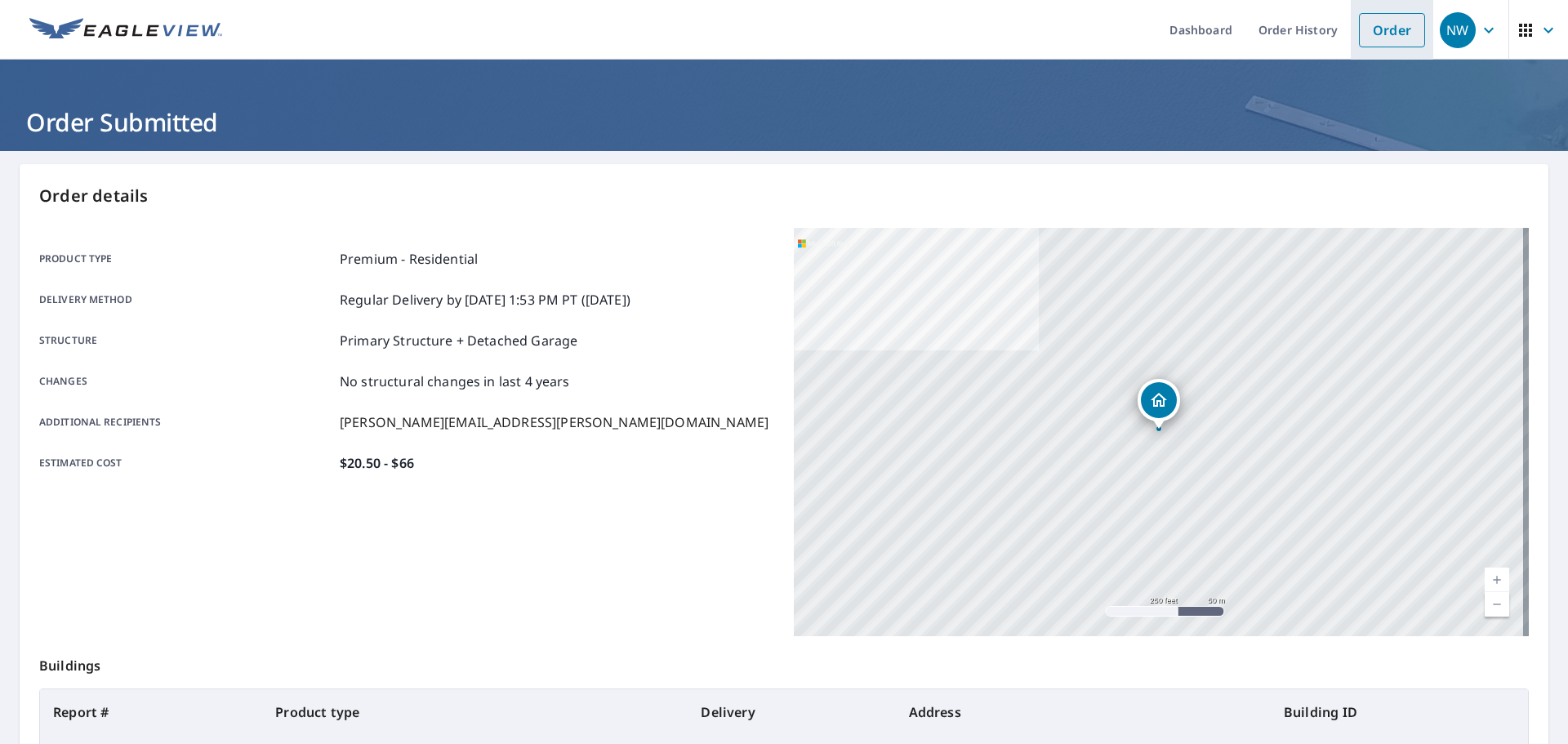
click at [1378, 35] on link "Order" at bounding box center [1392, 30] width 67 height 34
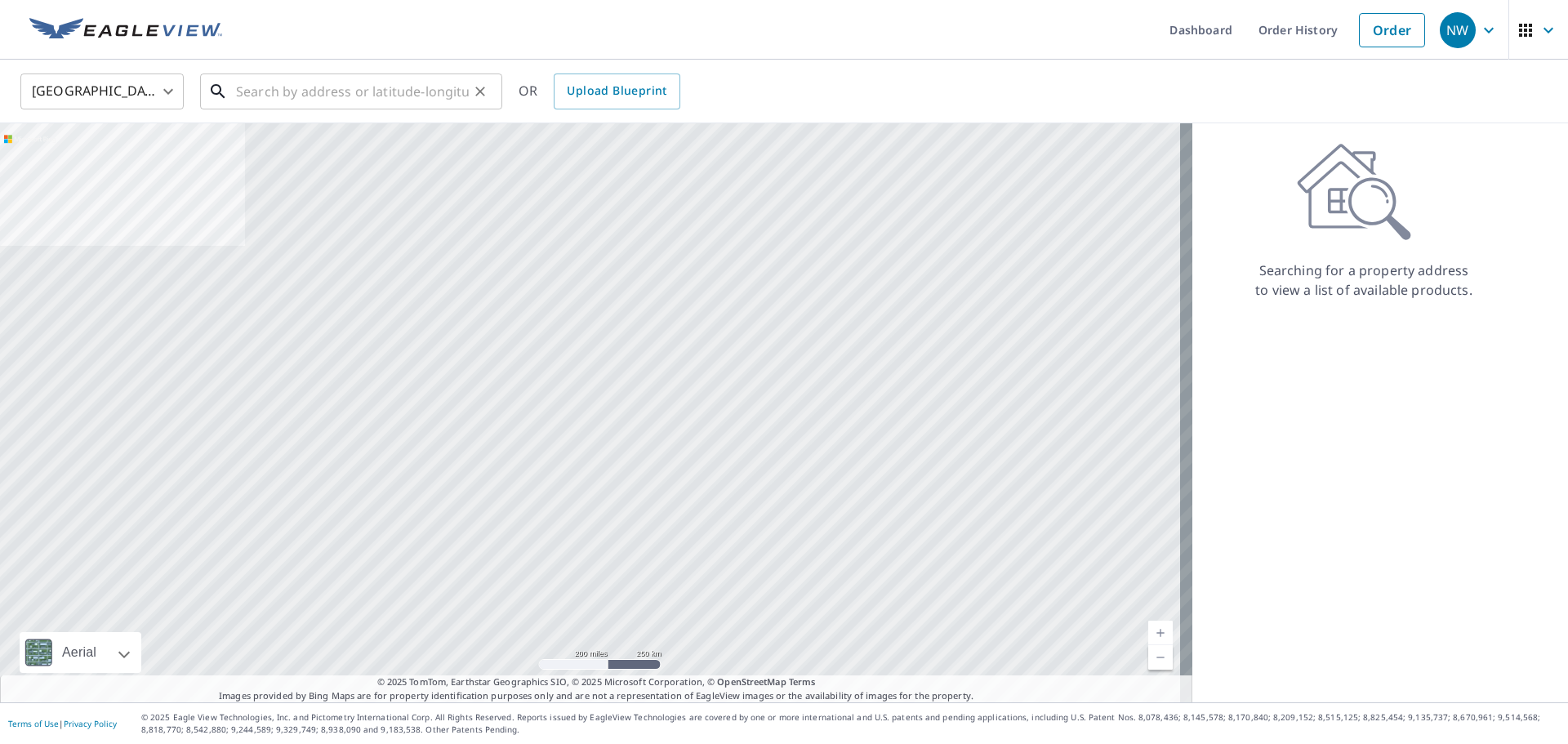
click at [401, 87] on input "text" at bounding box center [352, 91] width 233 height 45
paste input "[STREET_ADDRESS]"
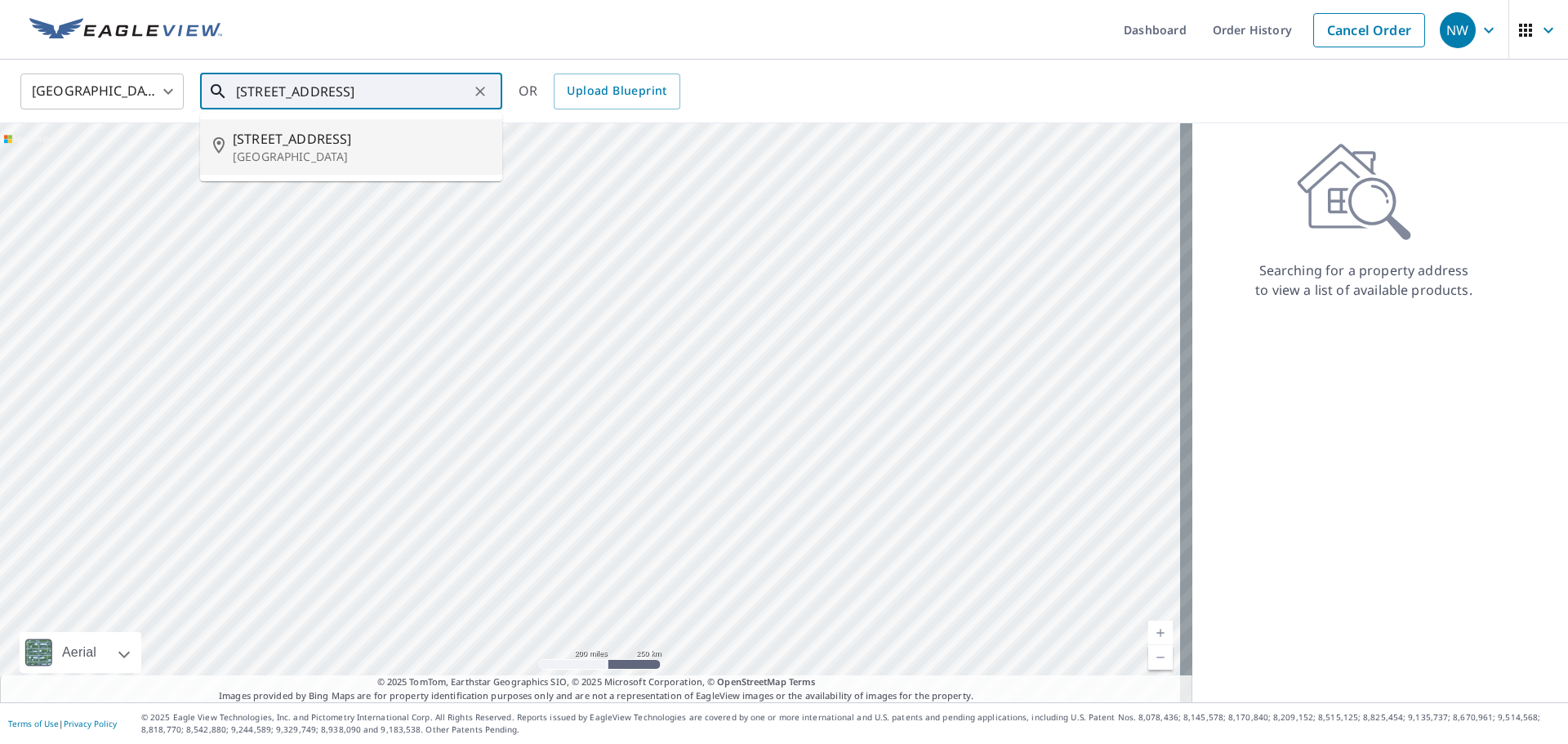
click at [396, 156] on p "[GEOGRAPHIC_DATA]" at bounding box center [361, 157] width 256 height 17
type input "[STREET_ADDRESS]"
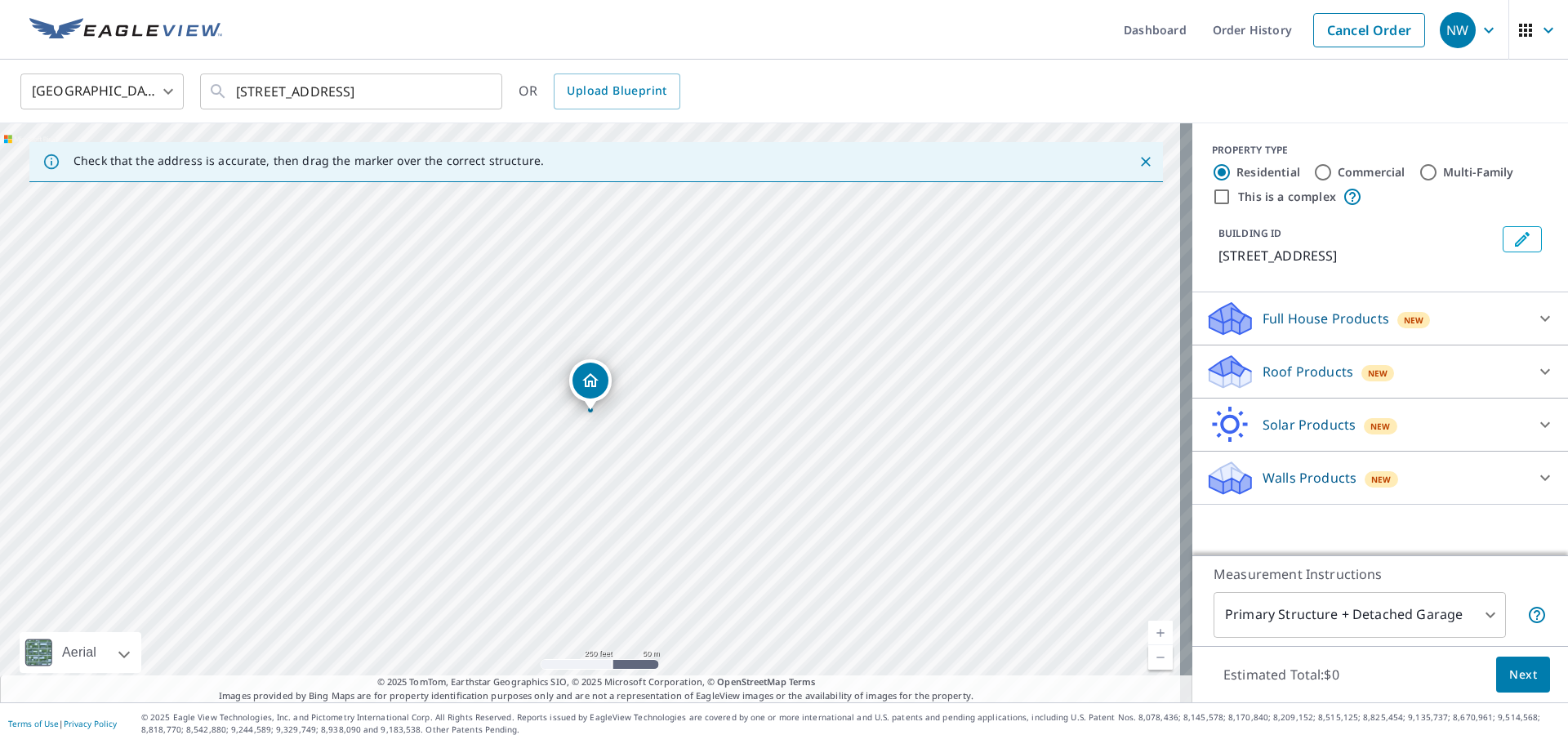
click at [1285, 375] on p "Roof Products" at bounding box center [1307, 371] width 91 height 19
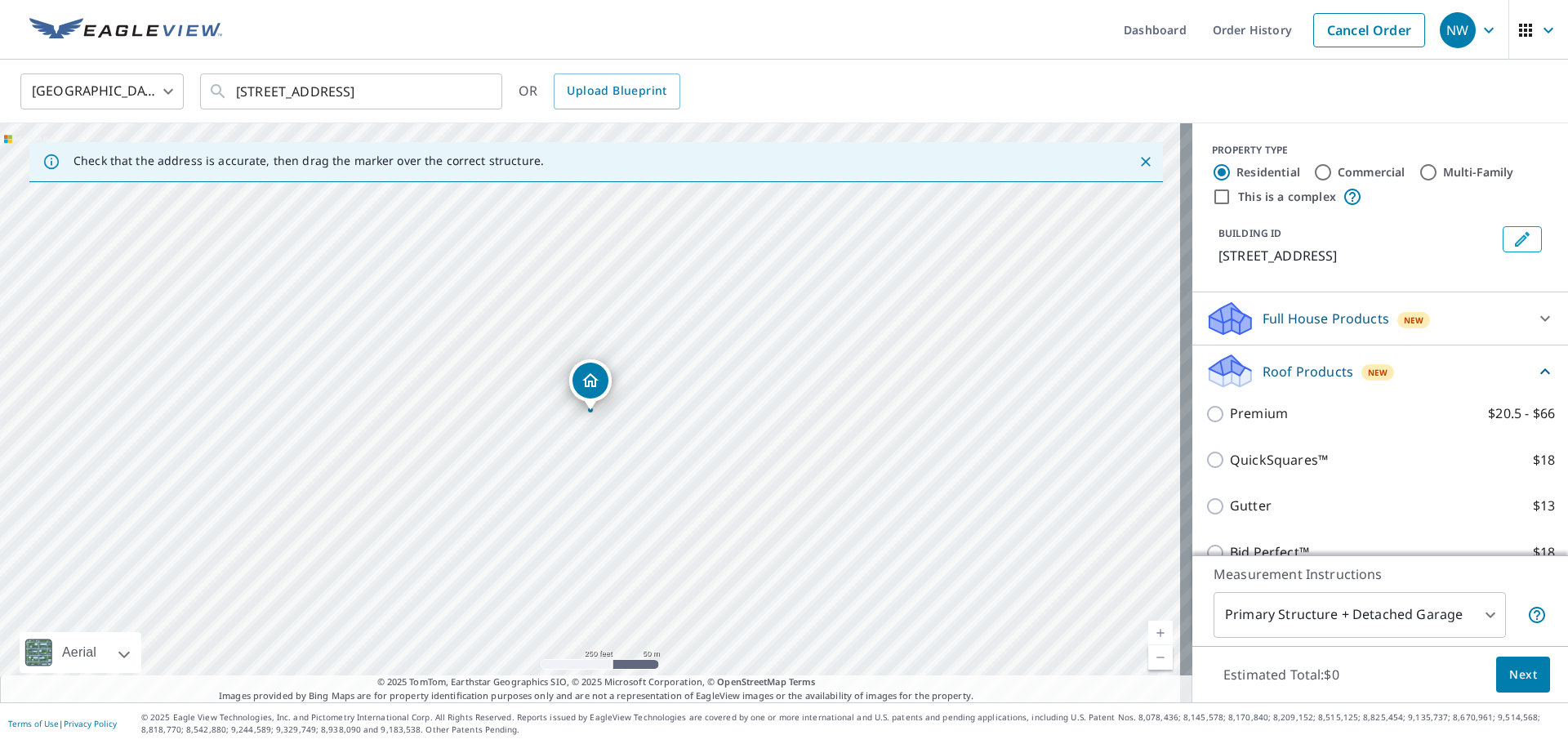
scroll to position [81, 0]
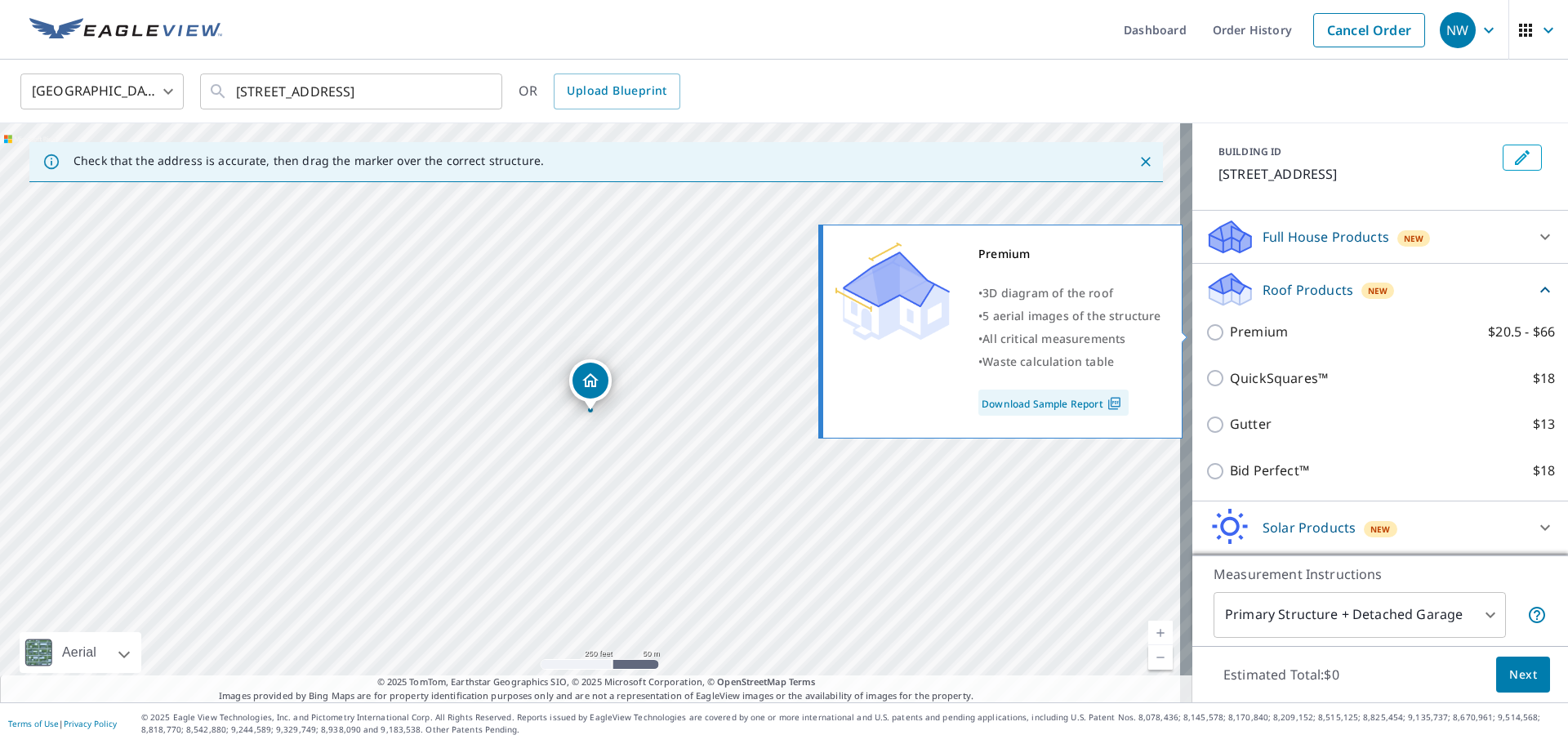
click at [1268, 335] on p "Premium" at bounding box center [1258, 332] width 58 height 20
click at [1230, 335] on input "Premium $20.5 - $66" at bounding box center [1218, 332] width 24 height 19
checkbox input "true"
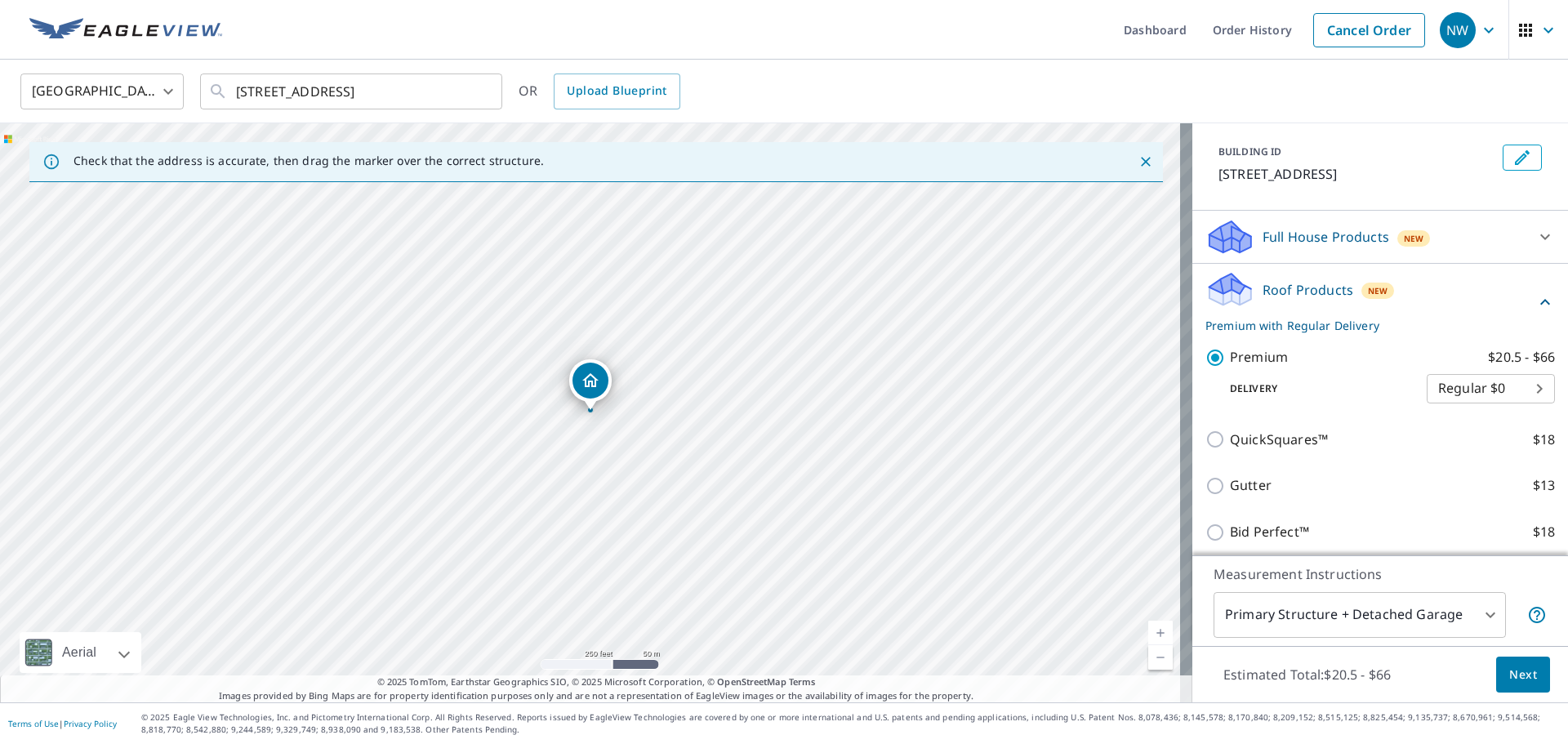
click at [1509, 674] on span "Next" at bounding box center [1523, 675] width 28 height 20
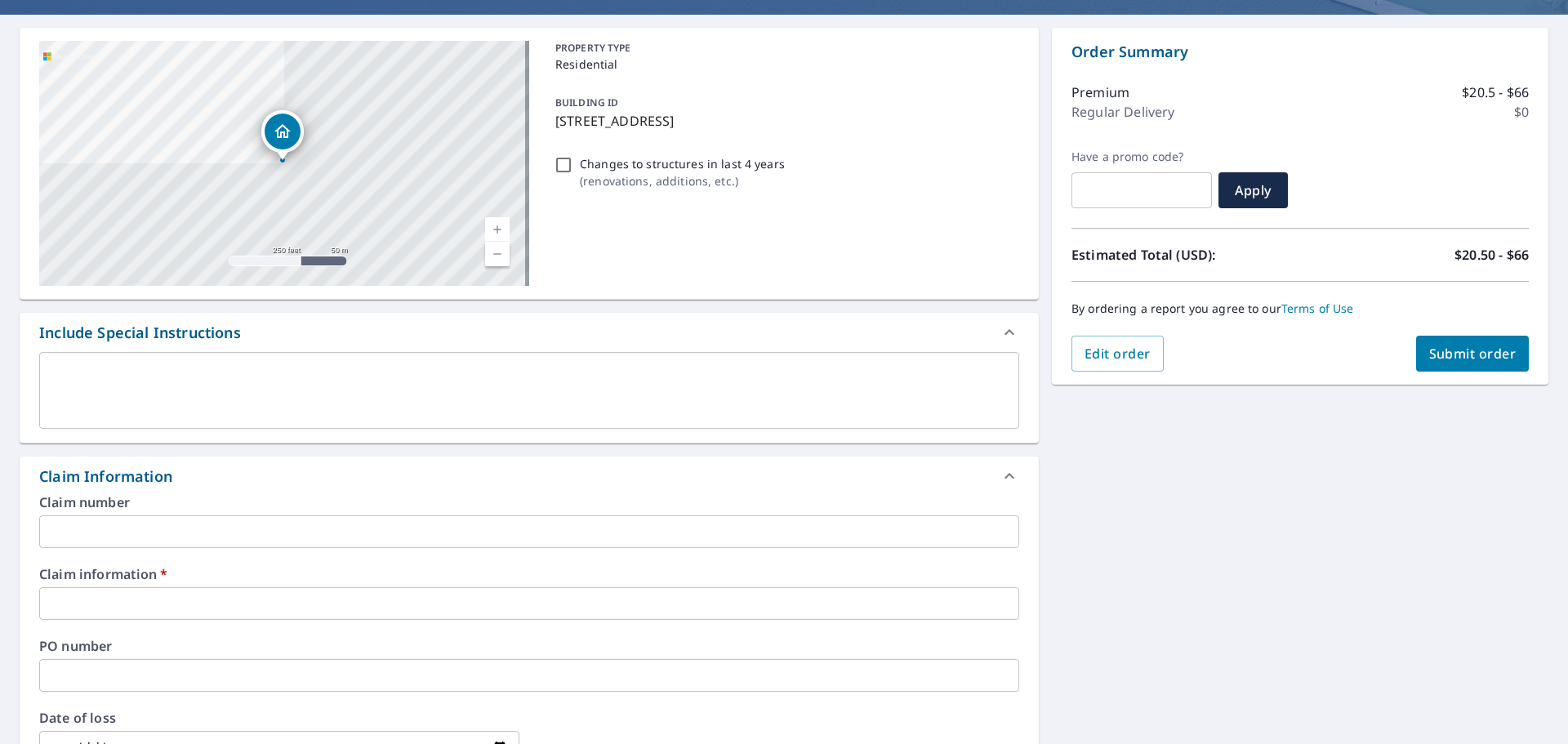
scroll to position [164, 0]
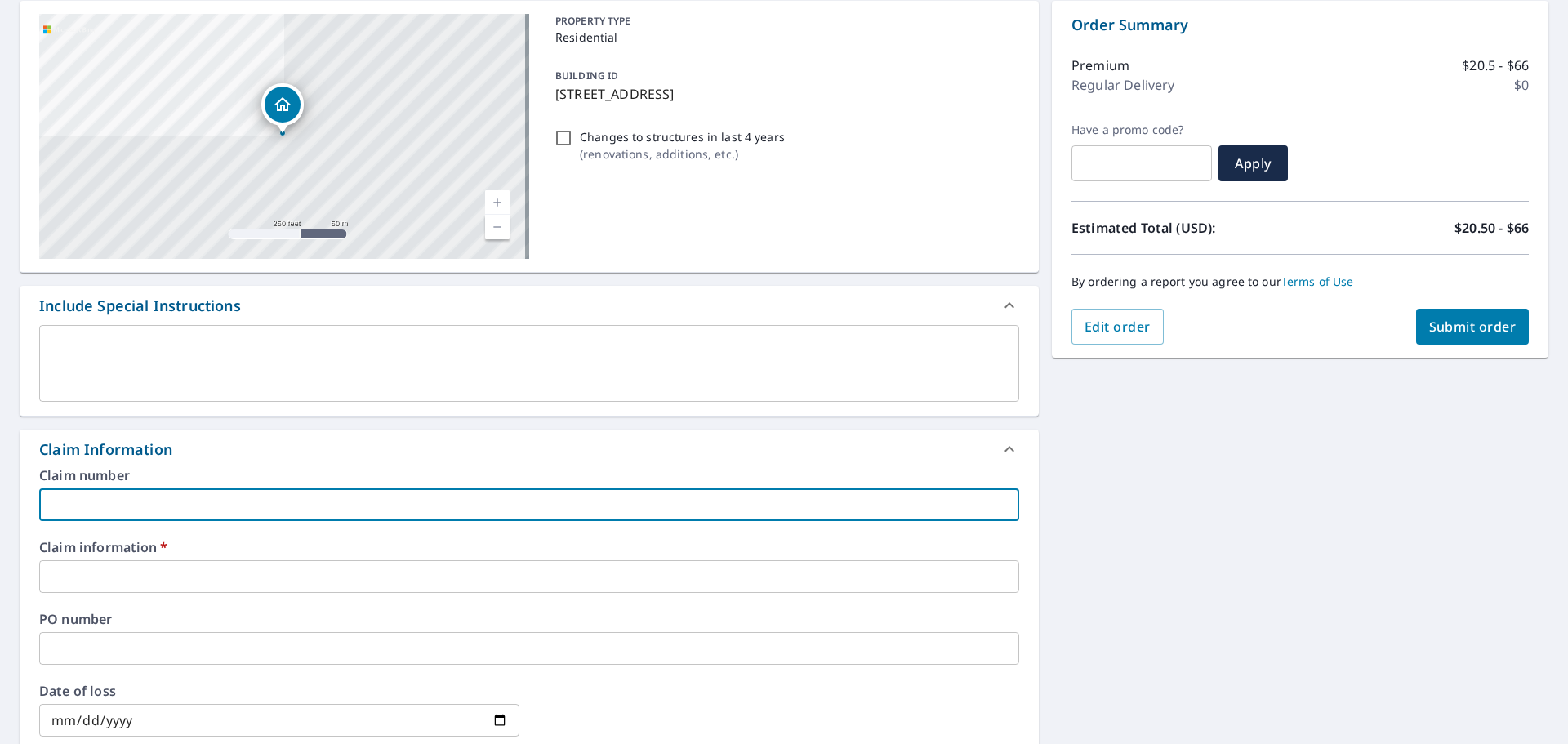
click at [148, 493] on input "text" at bounding box center [529, 504] width 980 height 32
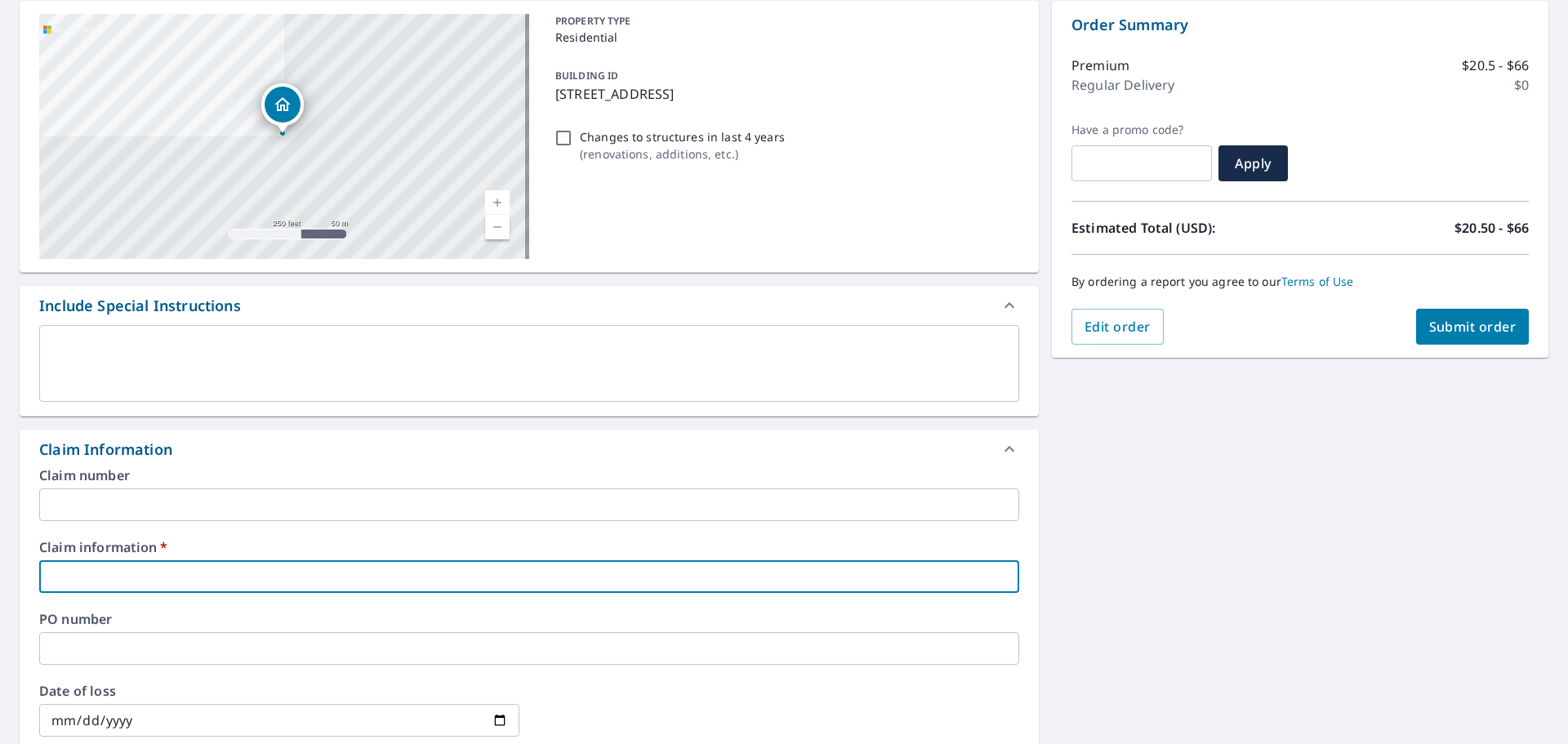
click at [165, 570] on input "text" at bounding box center [529, 576] width 980 height 32
type input "4"
checkbox input "true"
type input "42"
checkbox input "true"
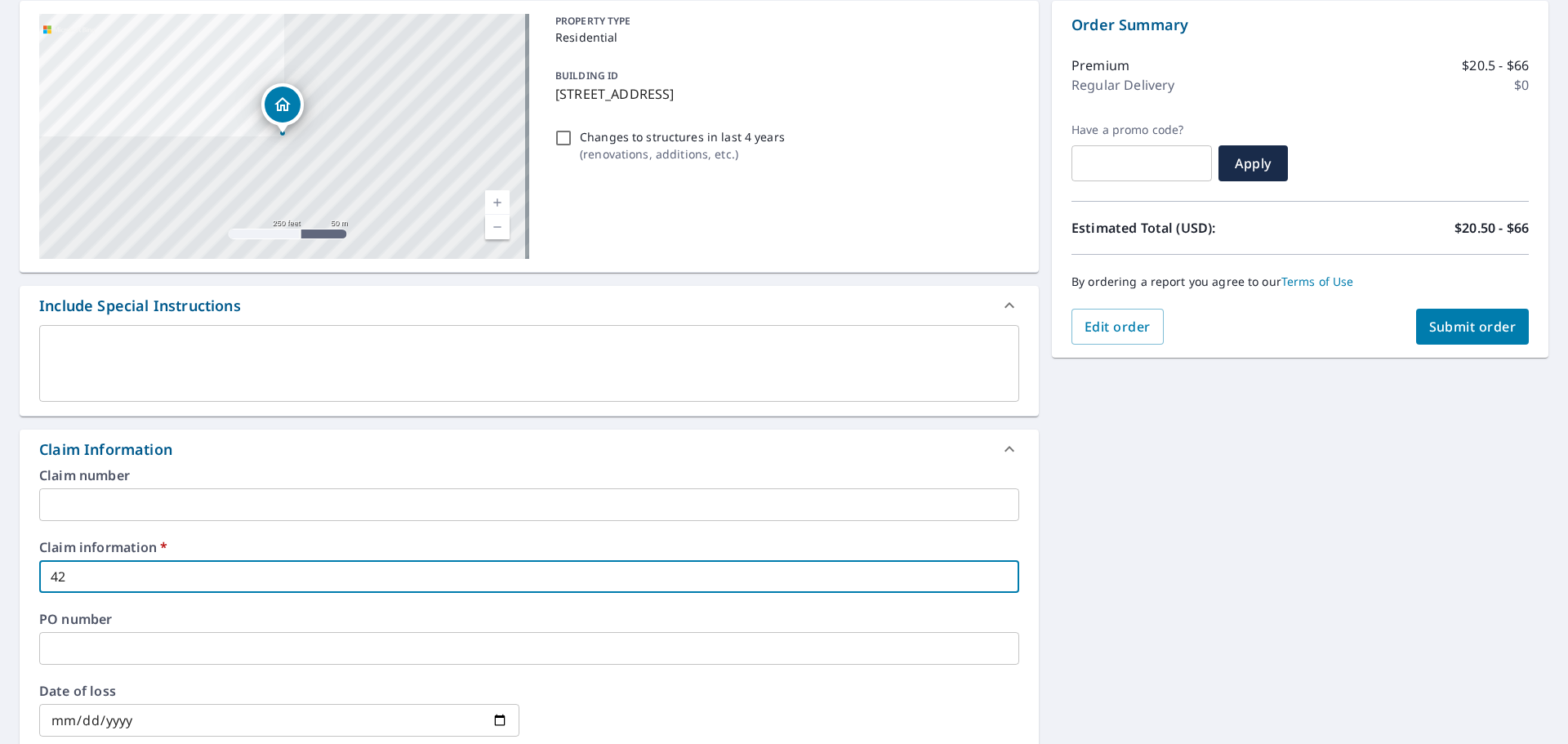
type input "422"
checkbox input "true"
type input "4226"
checkbox input "true"
type input "42265"
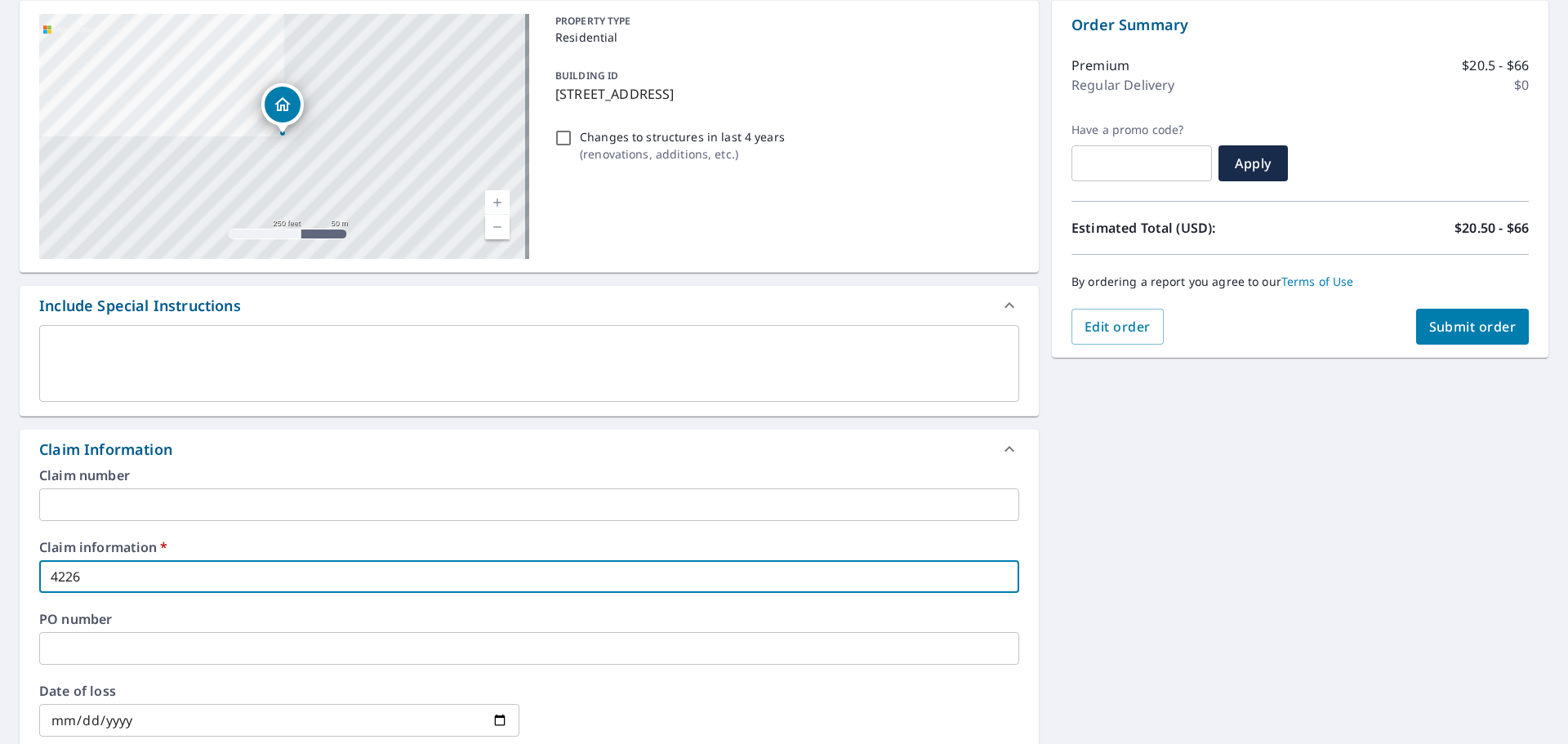
checkbox input "true"
type input "422652"
checkbox input "true"
type input "422652"
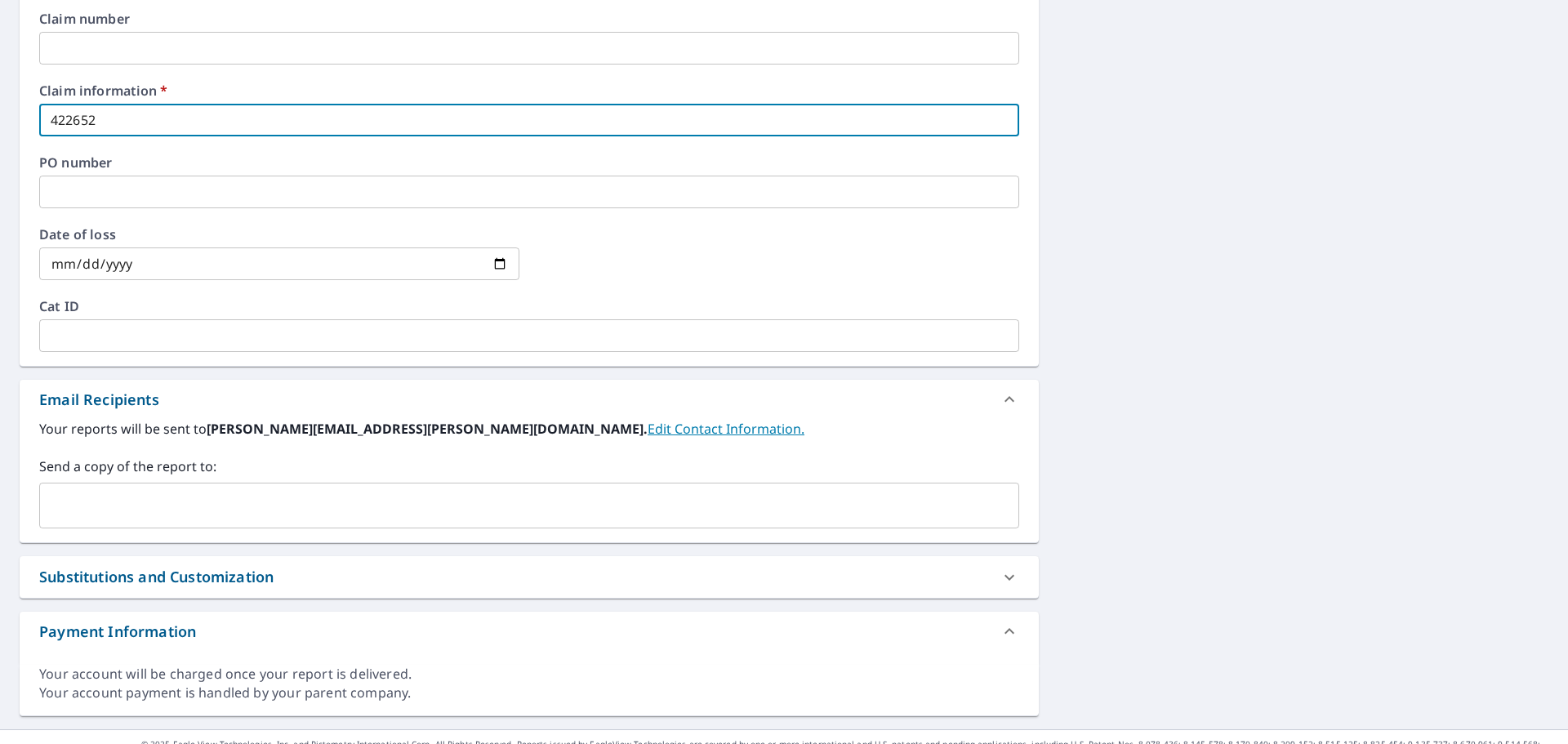
scroll to position [646, 0]
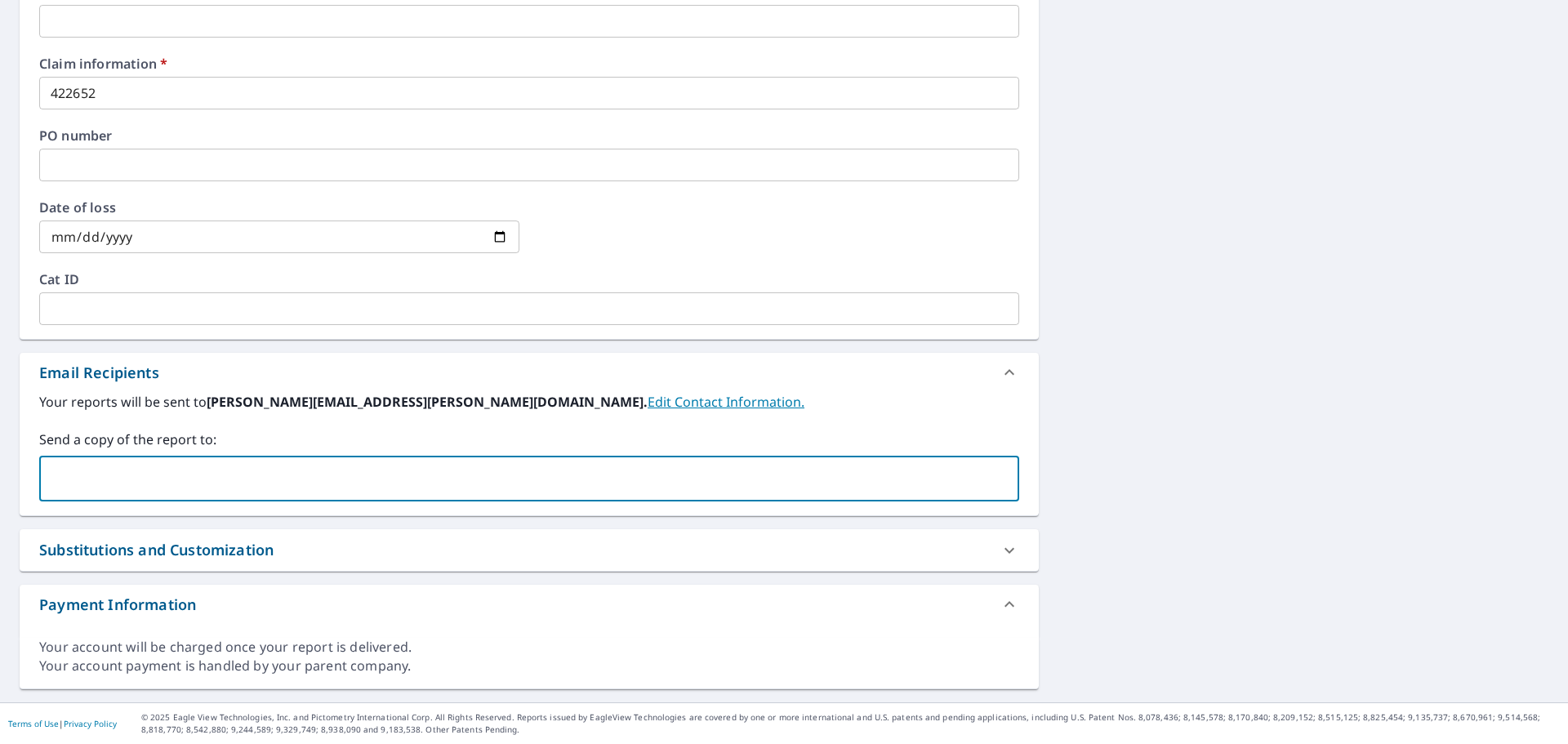
click at [194, 482] on input "text" at bounding box center [516, 479] width 940 height 31
type input "[PERSON_NAME][EMAIL_ADDRESS][PERSON_NAME][DOMAIN_NAME]"
click at [1308, 460] on div "[STREET_ADDRESS] Aerial Road A standard road map Aerial A detailed look from ab…" at bounding box center [784, 104] width 1568 height 1198
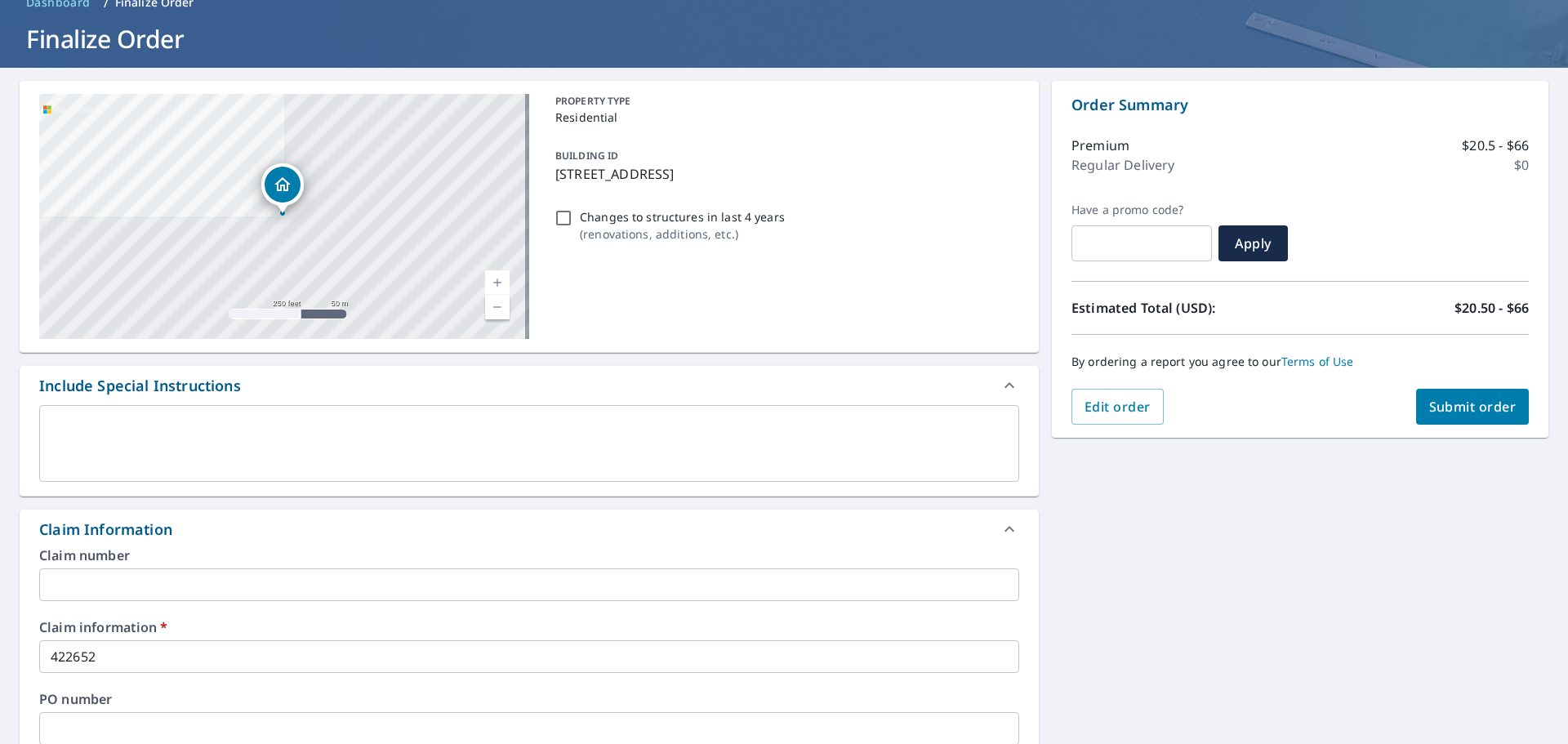
scroll to position [75, 0]
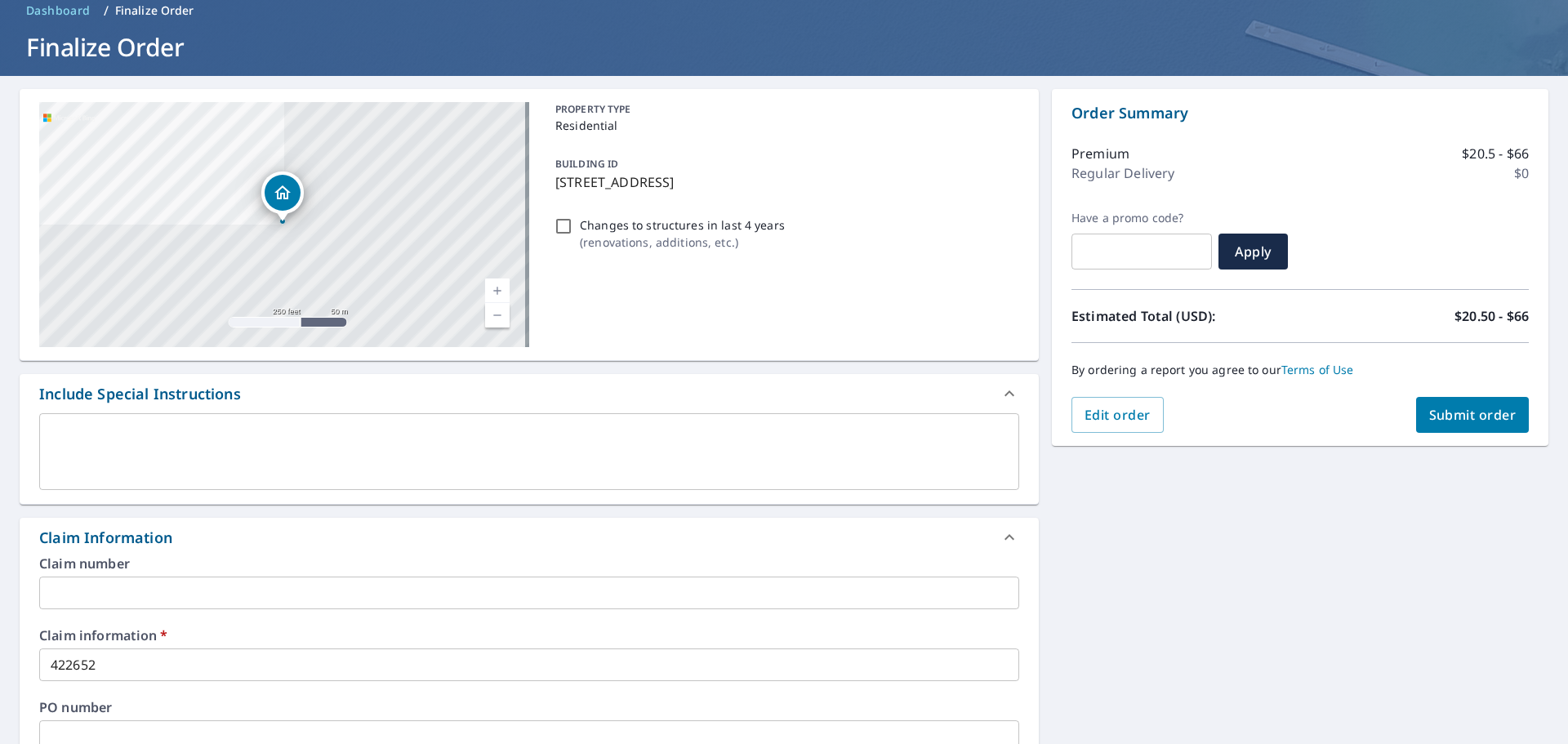
click at [1443, 423] on button "Submit order" at bounding box center [1472, 414] width 114 height 36
checkbox input "true"
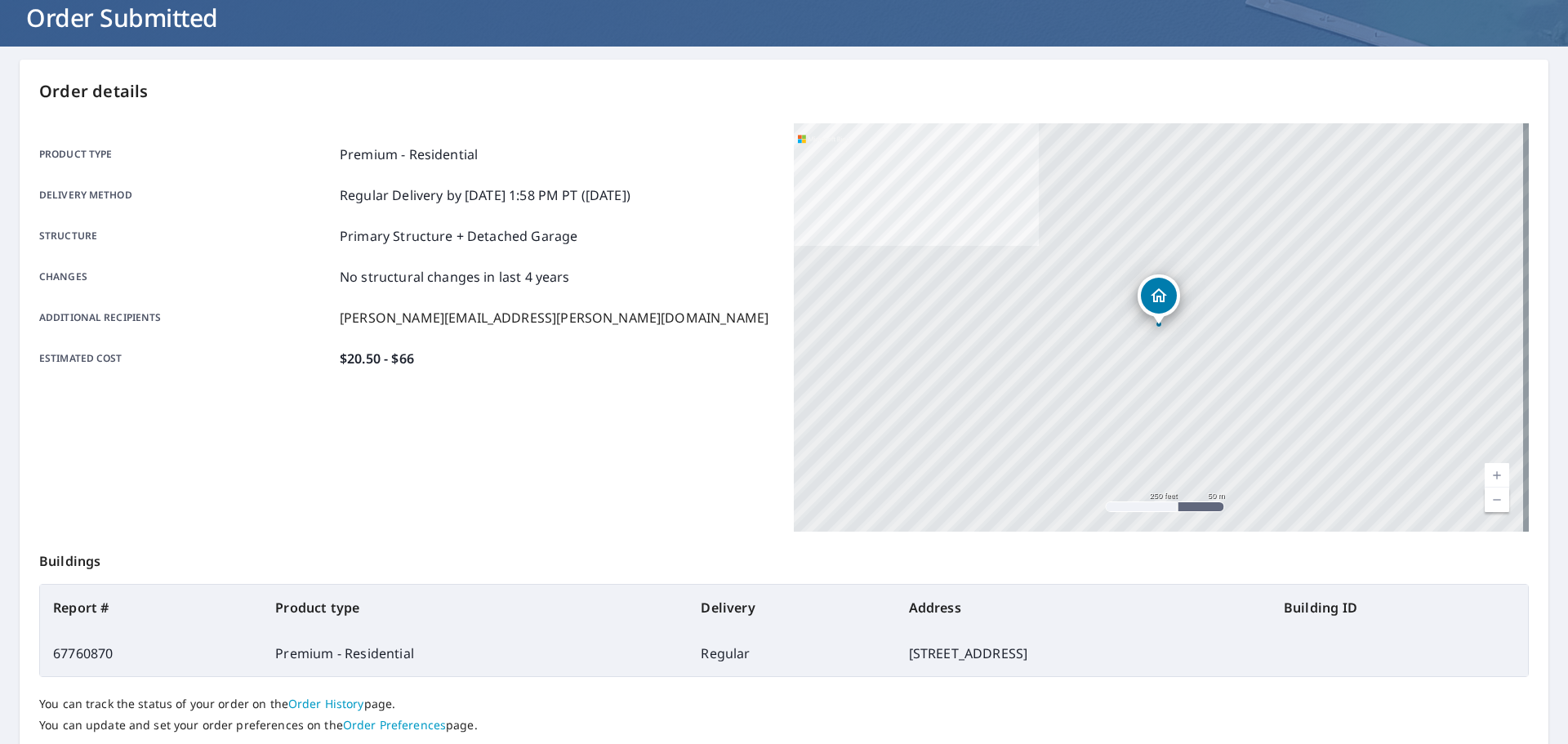
scroll to position [157, 0]
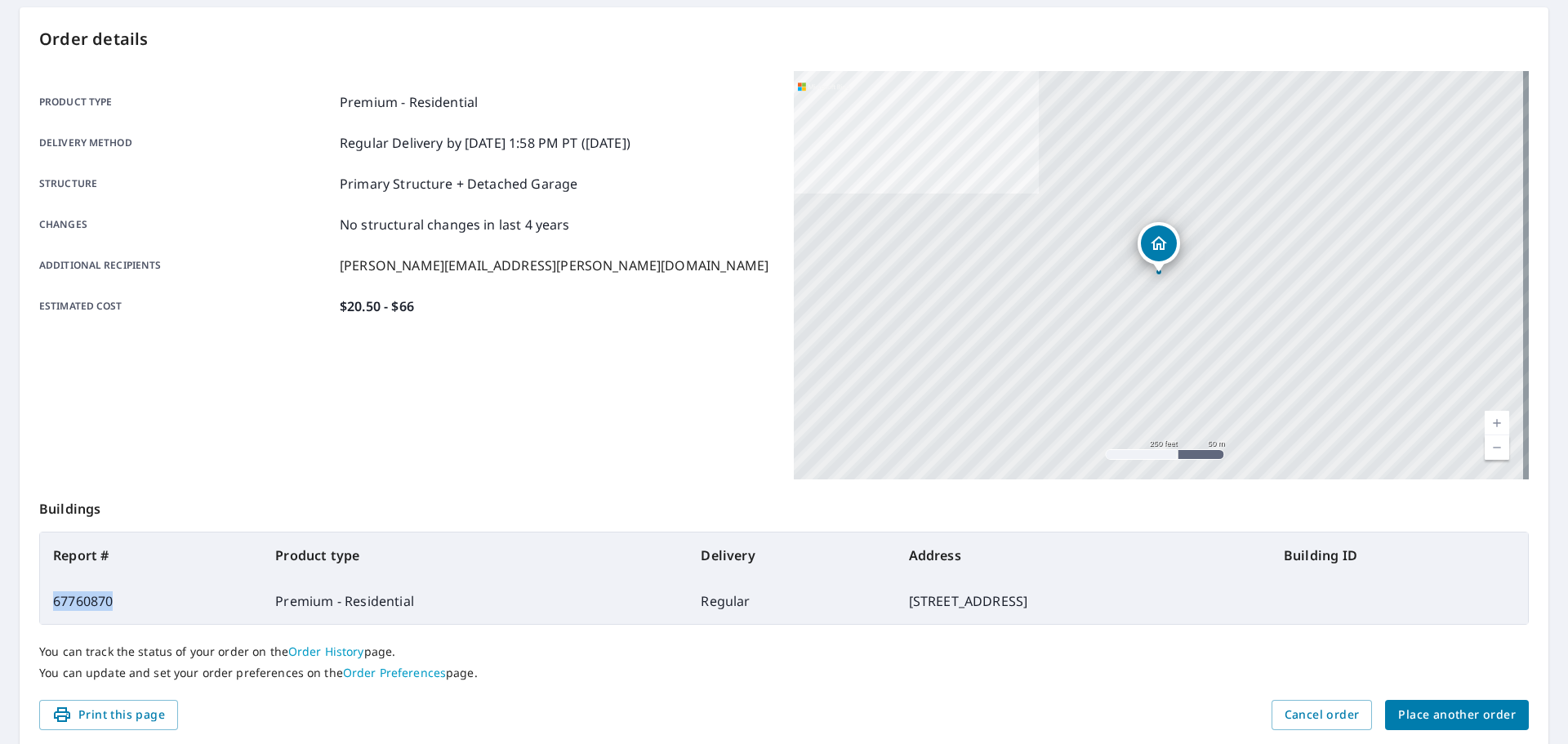
drag, startPoint x: 124, startPoint y: 596, endPoint x: 50, endPoint y: 598, distance: 74.0
click at [50, 598] on td "67760870" at bounding box center [151, 600] width 222 height 45
copy td "67760870"
